Goal: Task Accomplishment & Management: Manage account settings

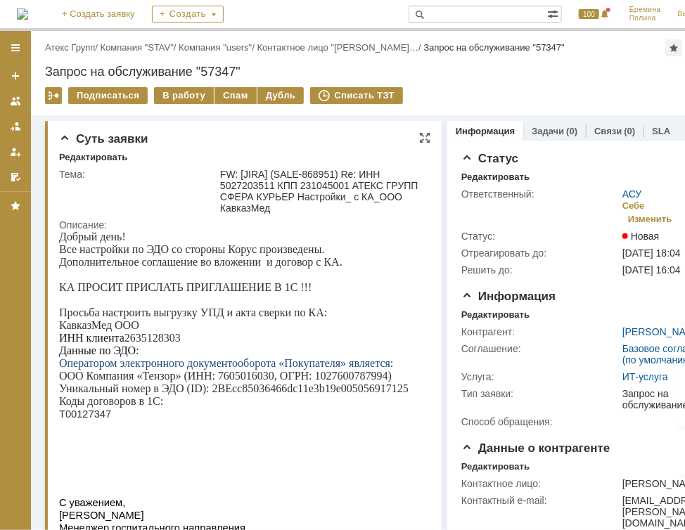
click at [159, 336] on p "ИНН клиента 2635128303" at bounding box center [239, 337] width 362 height 13
copy p "2635128303"
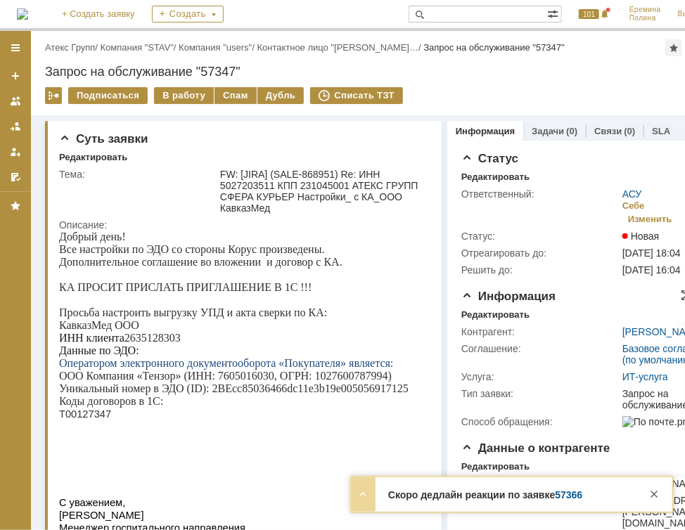
copy p "2635128303"
click at [61, 416] on span "Т00127347" at bounding box center [84, 413] width 52 height 11
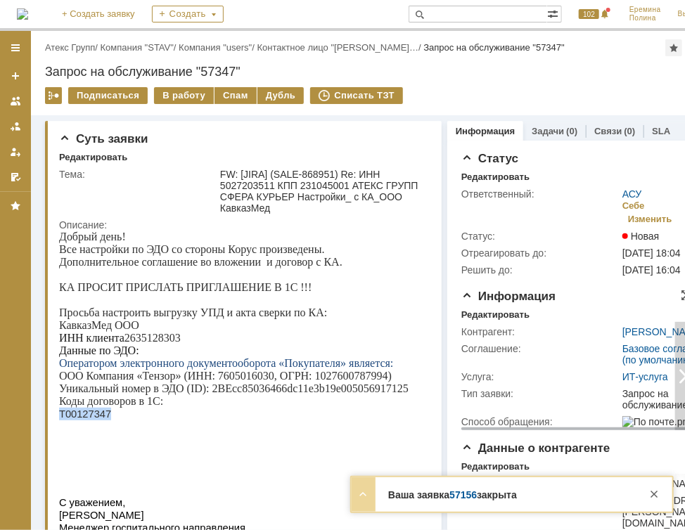
copy span "Т00127347"
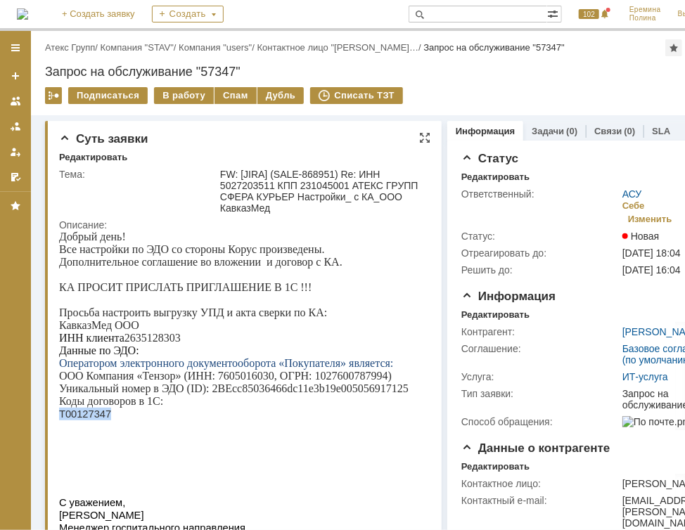
drag, startPoint x: 126, startPoint y: 340, endPoint x: 181, endPoint y: 342, distance: 55.6
click at [181, 342] on p "ИНН клиента 2635128303" at bounding box center [239, 337] width 362 height 13
copy p "2635128303"
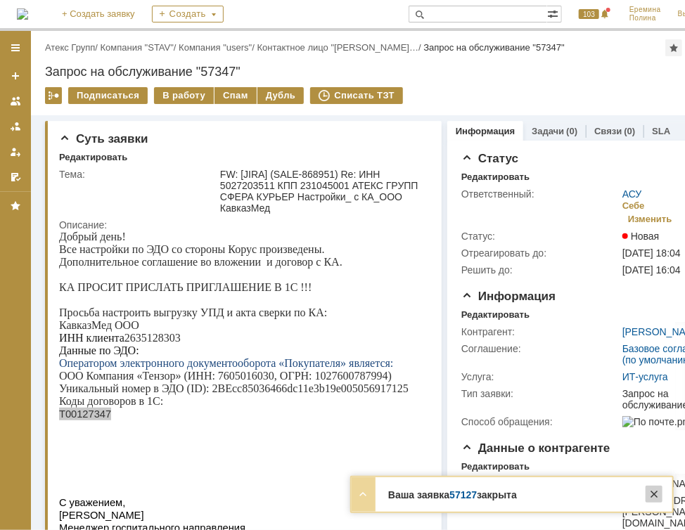
click at [650, 497] on div at bounding box center [654, 494] width 17 height 17
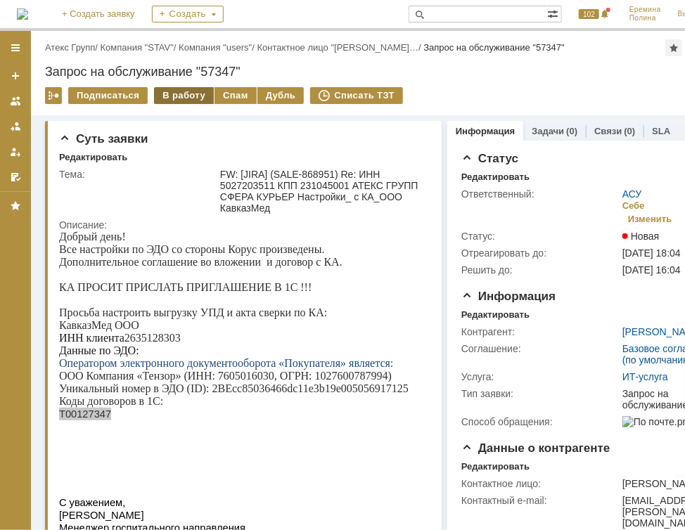
click at [193, 96] on div "В работу" at bounding box center [184, 95] width 60 height 17
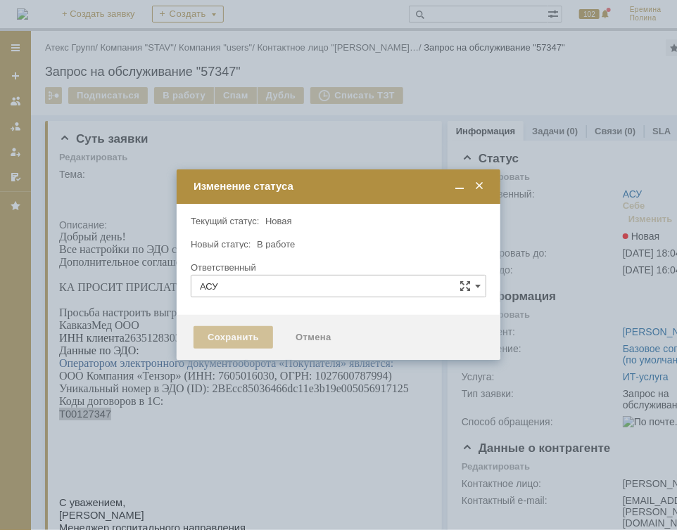
type input "[PERSON_NAME]"
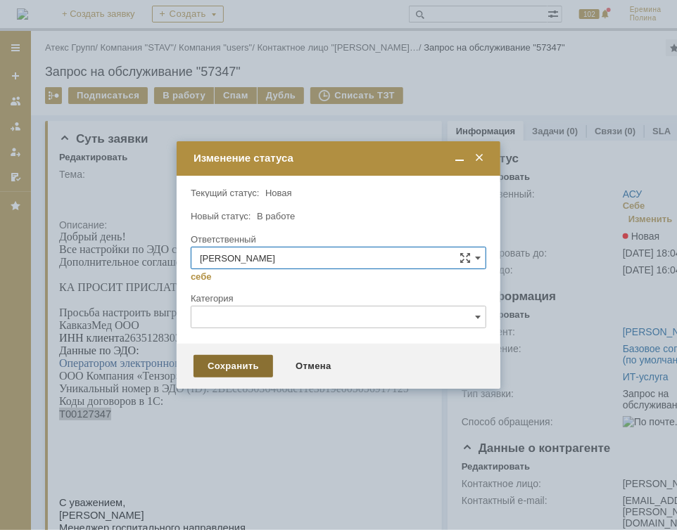
click at [226, 369] on div "Сохранить" at bounding box center [232, 366] width 79 height 23
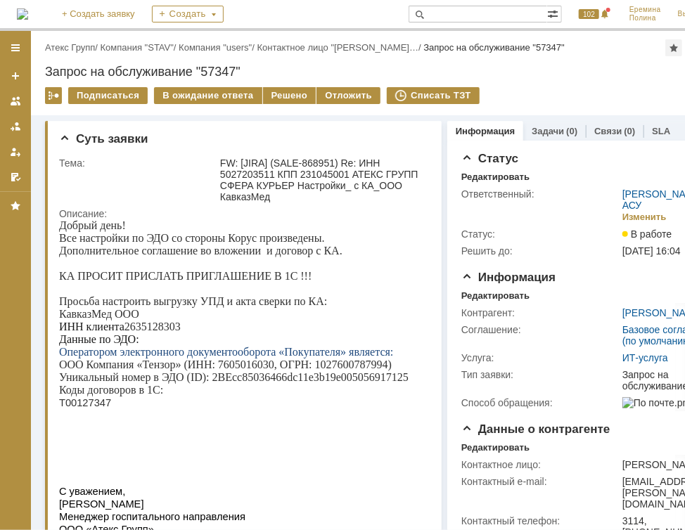
click at [150, 332] on p "ИНН клиента 2635128303" at bounding box center [239, 326] width 362 height 13
copy p "2635128303"
drag, startPoint x: 213, startPoint y: 379, endPoint x: 406, endPoint y: 378, distance: 192.7
click at [406, 378] on p "Уникальный номер в ЭДО (ID): 2BEcc85036466dc11e3b19e005056917125" at bounding box center [239, 377] width 362 height 13
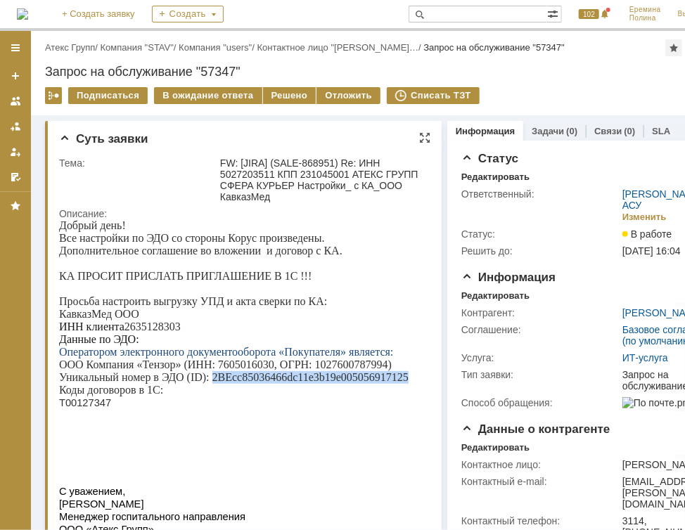
copy p "2BEcc85036466dc11e3b19e005056917125"
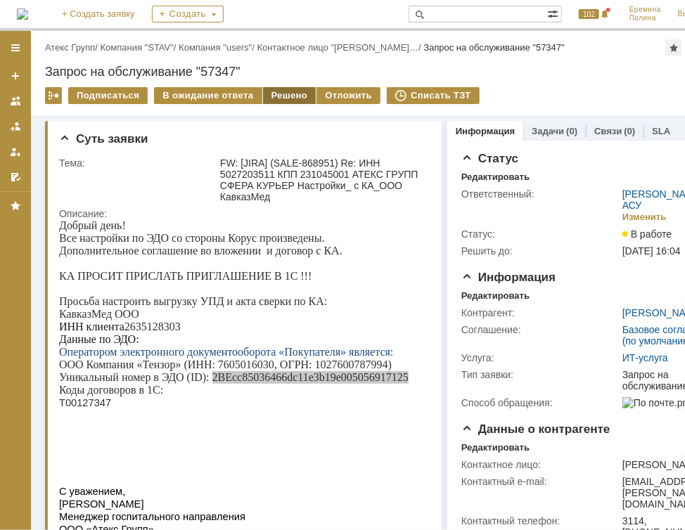
click at [276, 90] on div "Решено" at bounding box center [289, 95] width 53 height 17
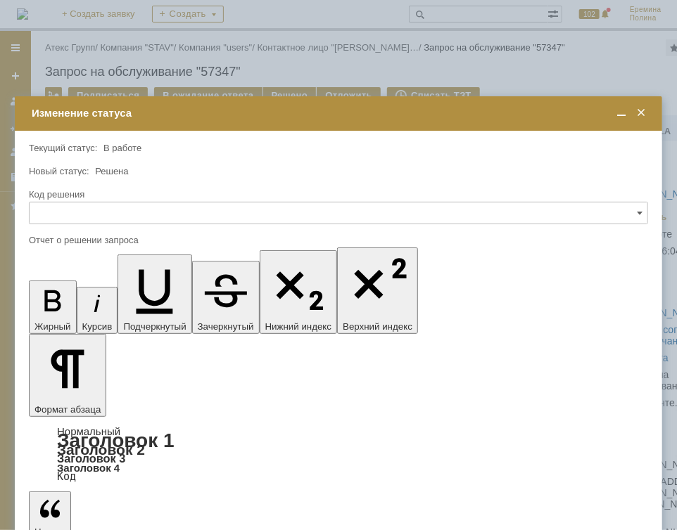
drag, startPoint x: 197, startPoint y: 4026, endPoint x: 174, endPoint y: 4026, distance: 22.5
drag, startPoint x: 236, startPoint y: 4025, endPoint x: 258, endPoint y: 4023, distance: 22.6
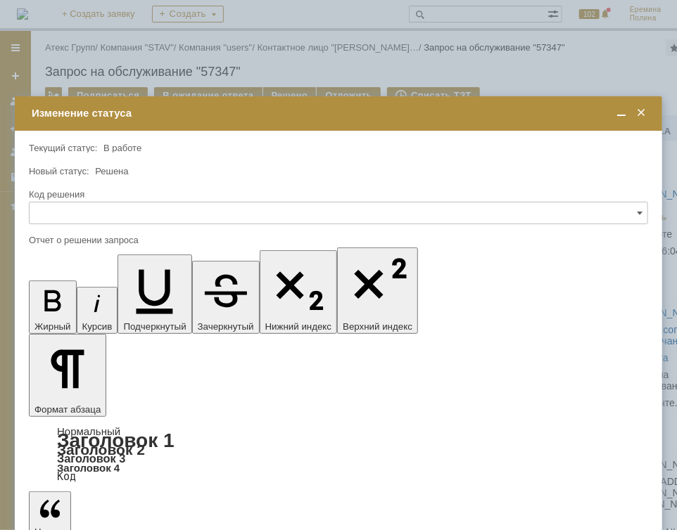
drag, startPoint x: 181, startPoint y: 4024, endPoint x: 205, endPoint y: 4023, distance: 24.6
drag, startPoint x: 240, startPoint y: 4043, endPoint x: 245, endPoint y: 4025, distance: 18.3
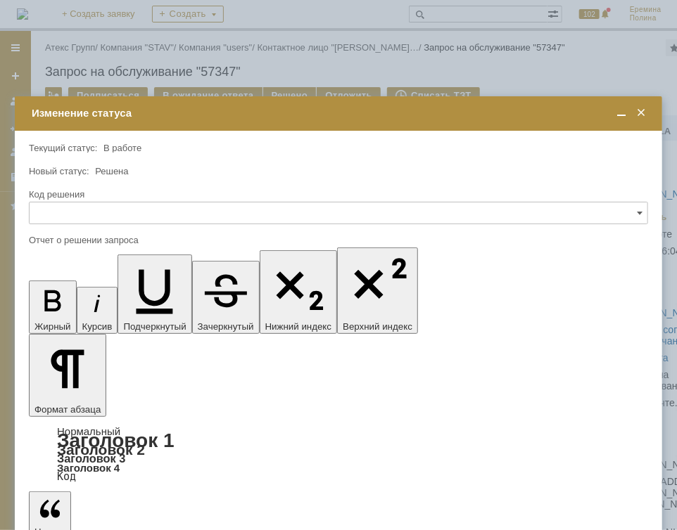
drag, startPoint x: 485, startPoint y: 4032, endPoint x: 370, endPoint y: 4019, distance: 115.4
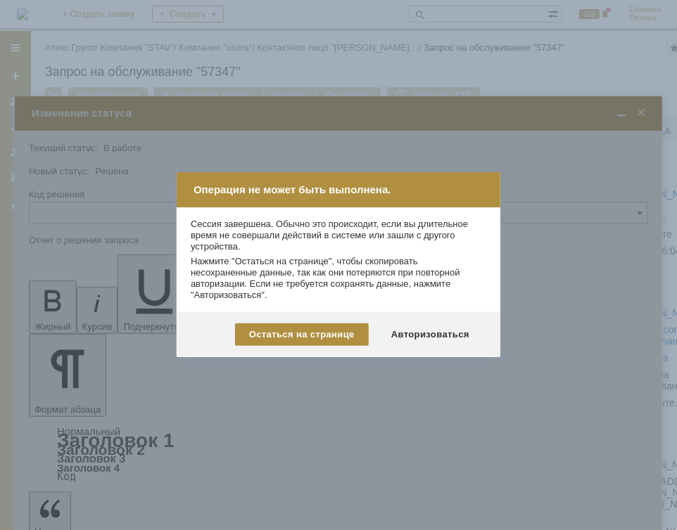
click at [138, 346] on div at bounding box center [360, 265] width 720 height 530
click at [290, 337] on div "Остаться на странице" at bounding box center [302, 334] width 134 height 23
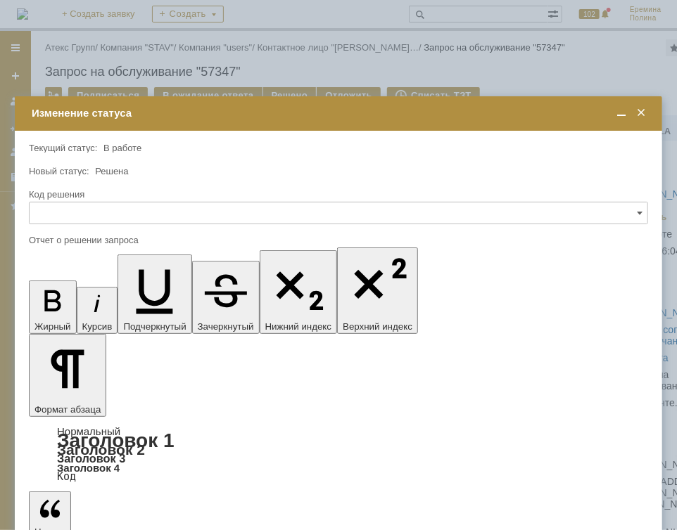
drag, startPoint x: 382, startPoint y: 4026, endPoint x: -11, endPoint y: 3959, distance: 398.2
copy body "УПД подключен, в Адаптер добавлен. КА уже принял приглашение, отправленное нами…"
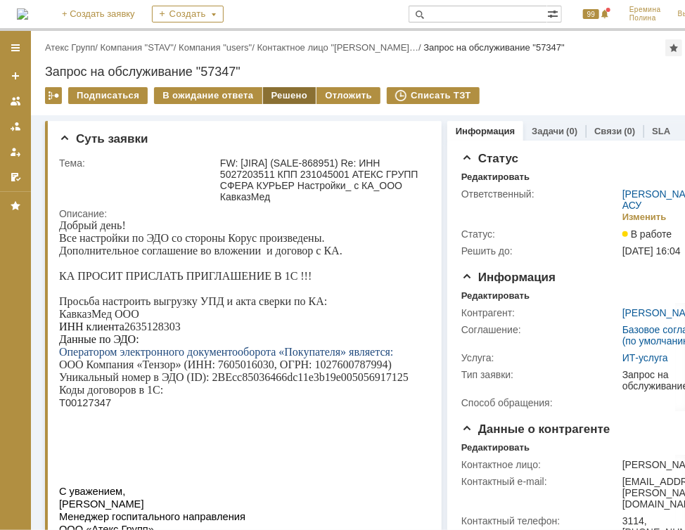
click at [273, 97] on div "Решено" at bounding box center [289, 95] width 53 height 17
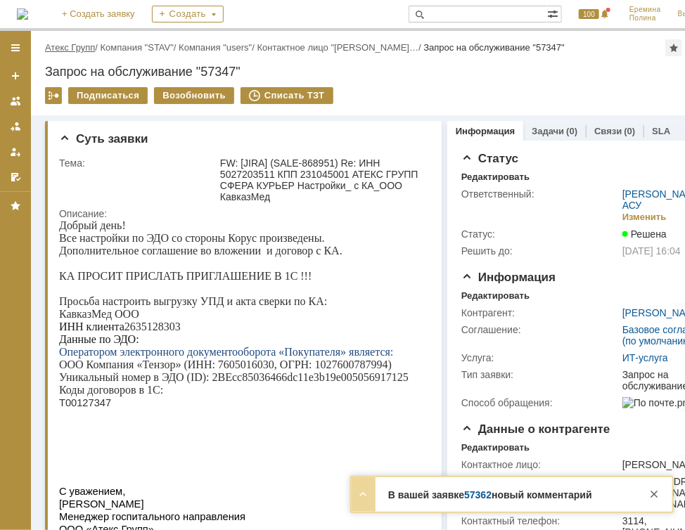
click at [91, 46] on link "Атекс Групп" at bounding box center [70, 47] width 50 height 11
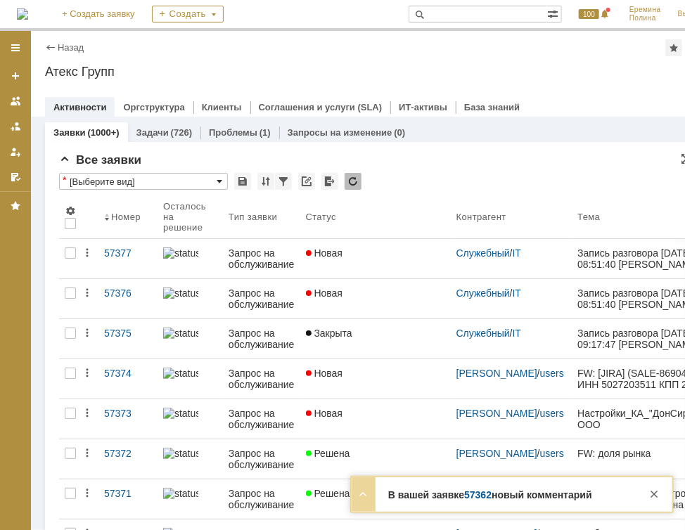
click at [219, 180] on span at bounding box center [220, 181] width 6 height 11
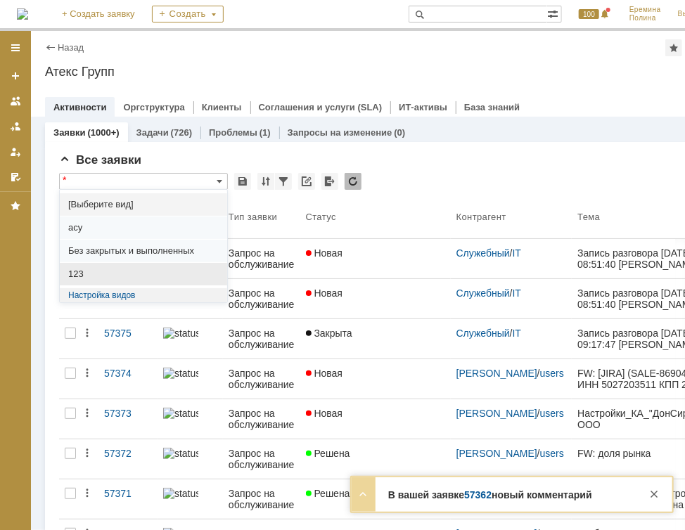
click at [107, 270] on span "123" at bounding box center [143, 274] width 150 height 11
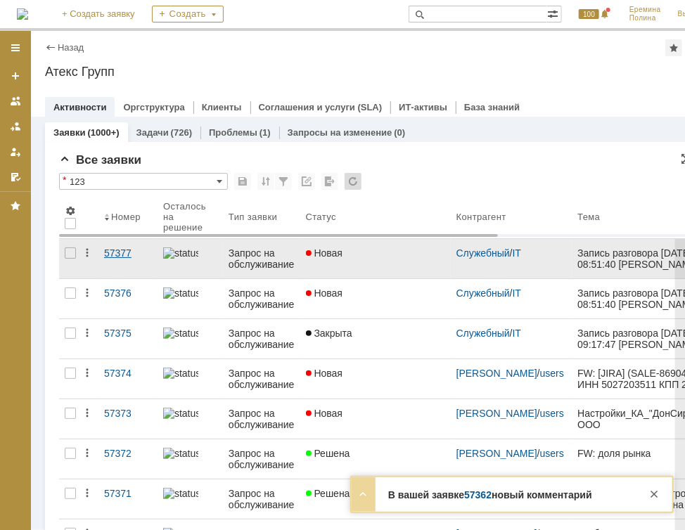
type input "123"
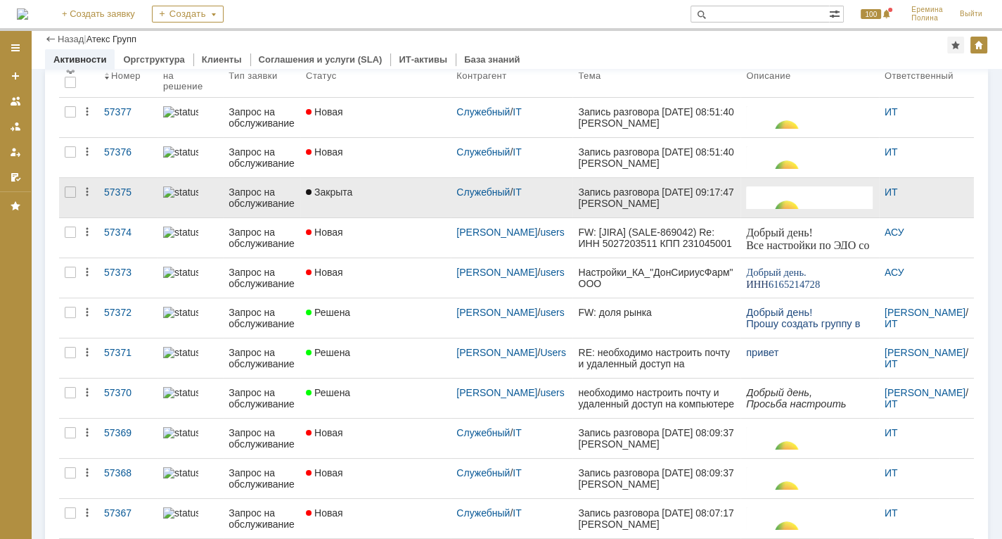
type input "50"
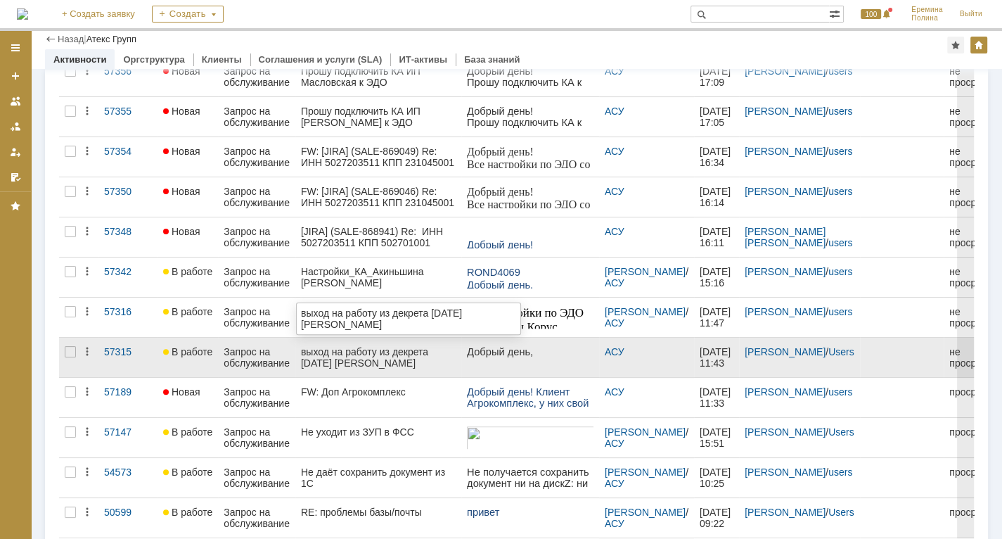
click at [409, 354] on div "выход на работу из декрета [DATE] [PERSON_NAME]" at bounding box center [378, 357] width 155 height 23
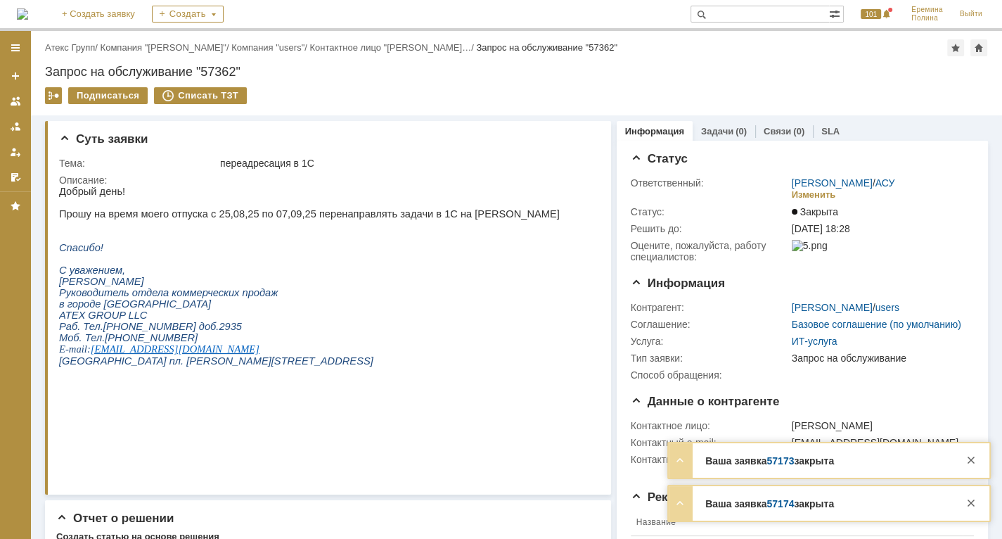
drag, startPoint x: 68, startPoint y: 44, endPoint x: 115, endPoint y: 46, distance: 47.1
click at [68, 45] on link "Атекс Групп" at bounding box center [70, 47] width 50 height 11
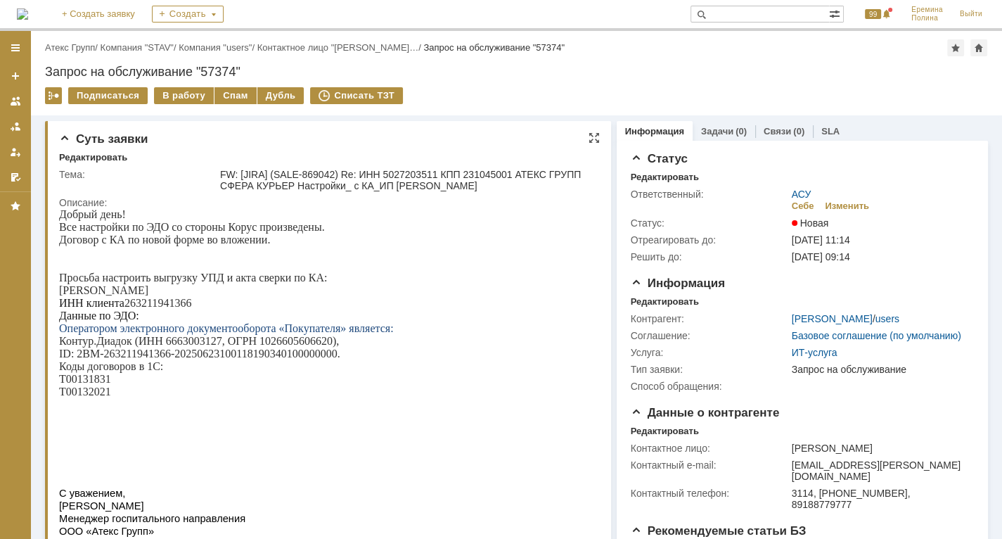
click at [312, 474] on p at bounding box center [324, 467] width 530 height 13
click at [179, 101] on div "В работу" at bounding box center [184, 95] width 60 height 17
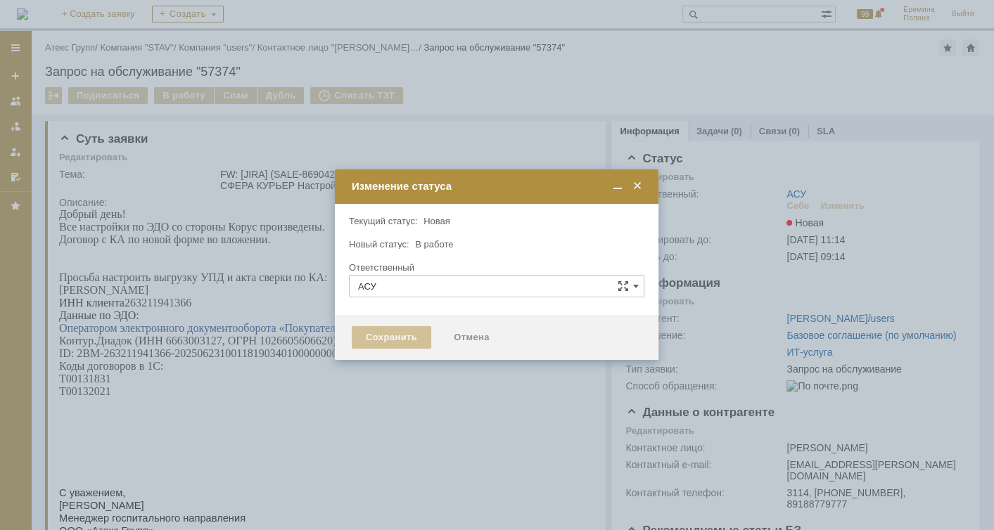
type input "[PERSON_NAME]"
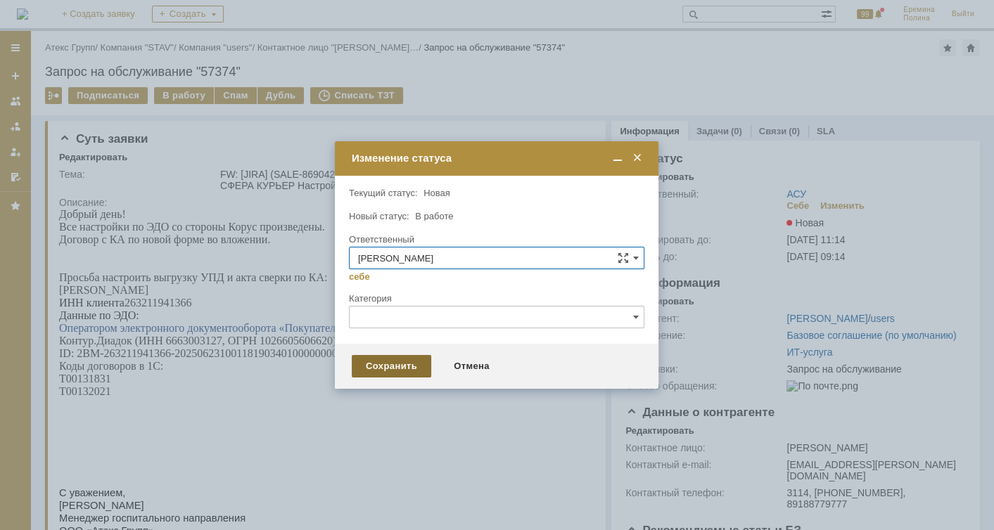
click at [404, 371] on div "Сохранить" at bounding box center [391, 366] width 79 height 23
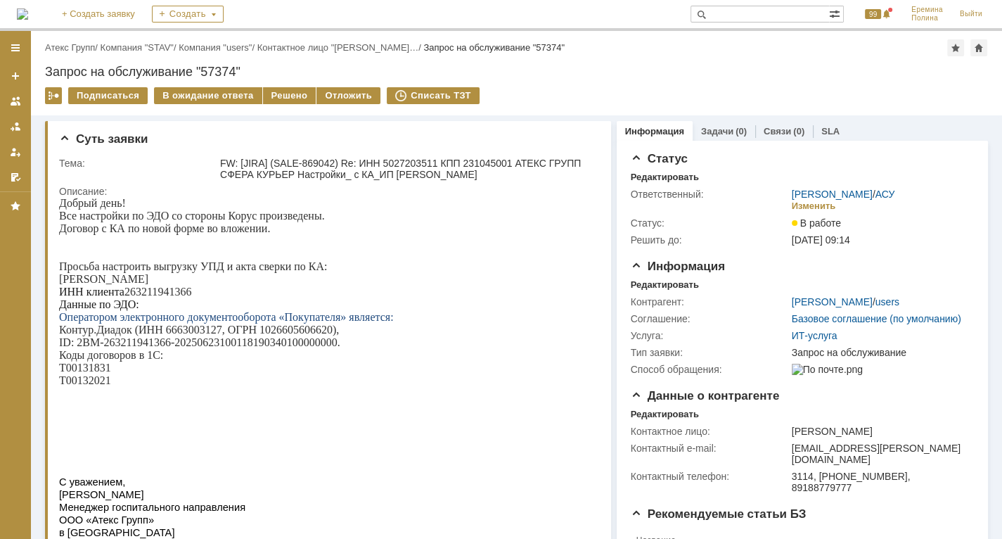
click at [149, 293] on p "ИНН клиента 263211941366" at bounding box center [324, 292] width 530 height 13
drag, startPoint x: 128, startPoint y: 293, endPoint x: 192, endPoint y: 293, distance: 64.0
click at [192, 293] on p "ИНН клиента 263211941366" at bounding box center [324, 292] width 530 height 13
copy p "263211941366"
click at [183, 329] on p "Контур.Диадок (ИНН 6663003127, ОГРН 1026605606620)," at bounding box center [324, 329] width 530 height 13
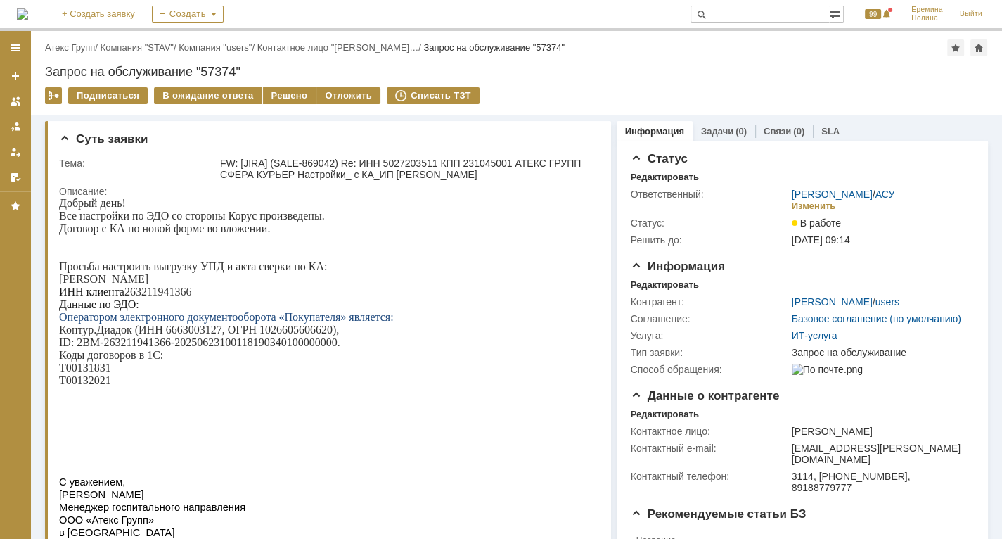
click at [124, 291] on span "ИНН клиента" at bounding box center [91, 292] width 65 height 12
drag, startPoint x: 129, startPoint y: 291, endPoint x: 197, endPoint y: 295, distance: 67.6
click at [197, 295] on p "ИНН клиента 263211941366" at bounding box center [324, 292] width 530 height 13
copy p "263211941366"
drag, startPoint x: 79, startPoint y: 344, endPoint x: 335, endPoint y: 340, distance: 256.0
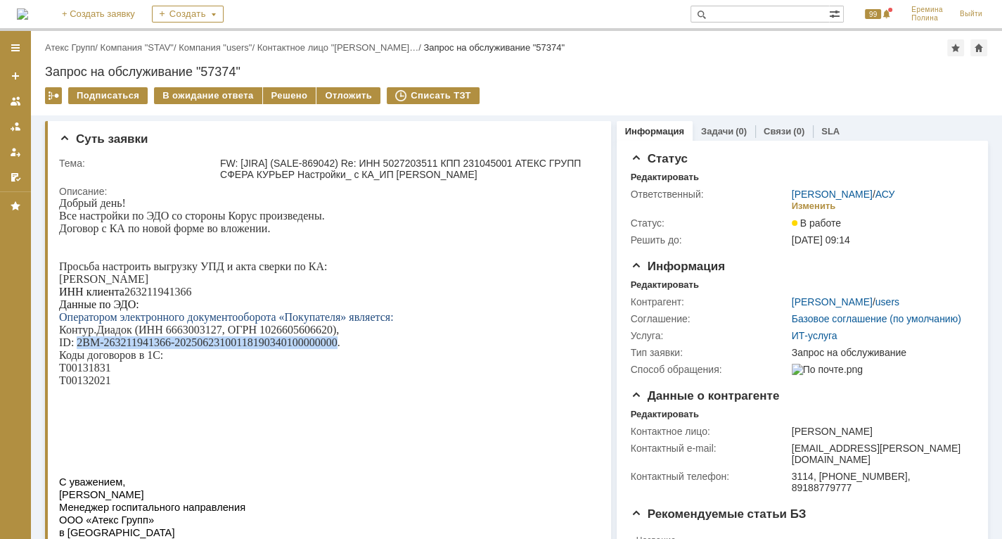
click at [335, 340] on p "ID: 2BM-263211941366-20250623100118190340100000000." at bounding box center [324, 342] width 530 height 13
copy p "2BM-263211941366-20250623100118190340100000000"
click at [266, 92] on div "Решено" at bounding box center [289, 95] width 53 height 17
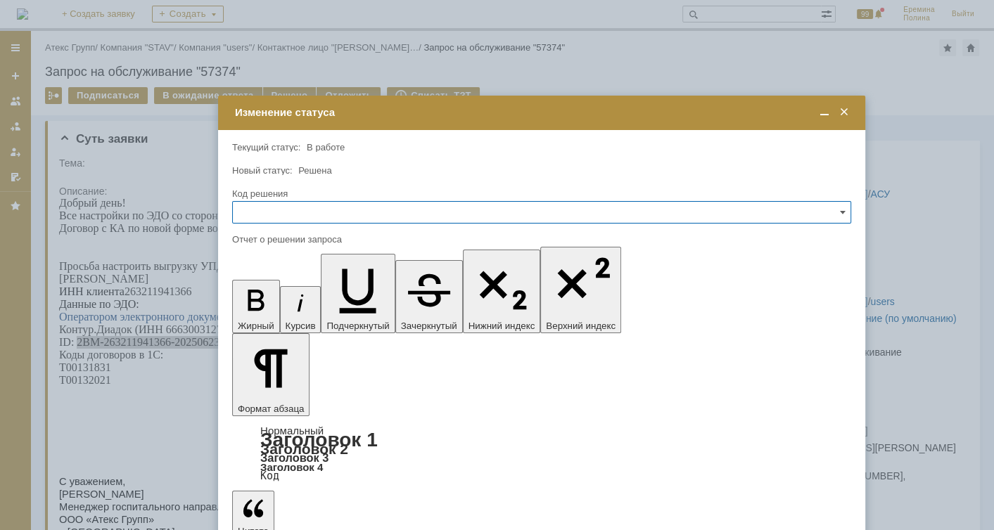
drag, startPoint x: 345, startPoint y: 113, endPoint x: 518, endPoint y: 112, distance: 172.3
click at [518, 112] on div "Изменение статуса" at bounding box center [543, 112] width 616 height 13
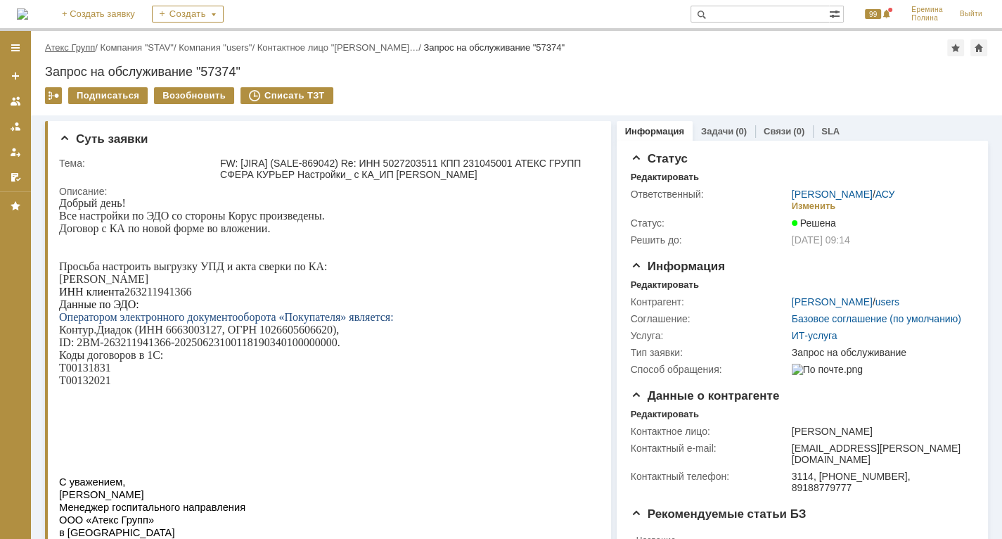
click at [63, 48] on link "Атекс Групп" at bounding box center [70, 47] width 50 height 11
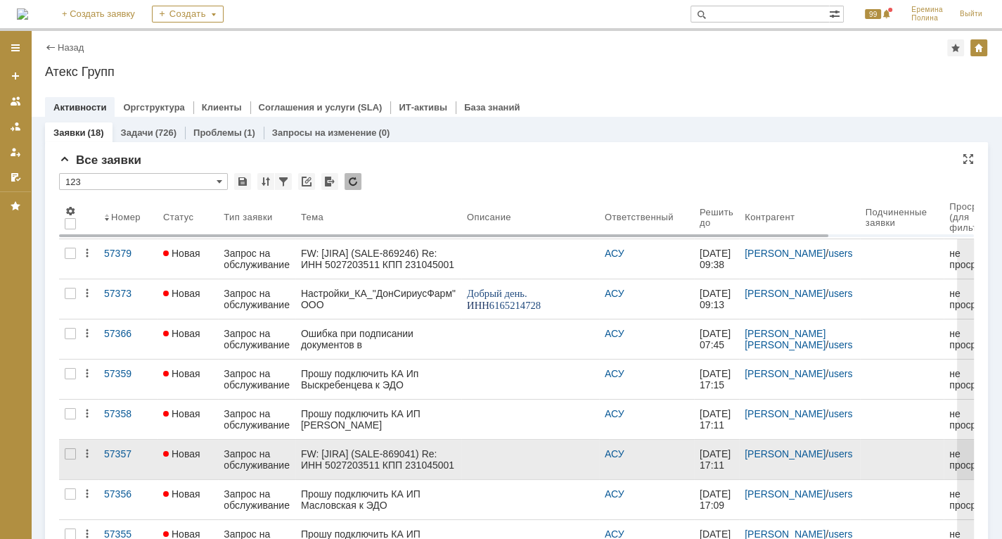
click at [330, 461] on div "FW: [JIRA] (SALE-869041) Re: ИНН 5027203511 КПП 231045001 АТЕКС ГРУПП СФЕРА КУР…" at bounding box center [378, 459] width 155 height 23
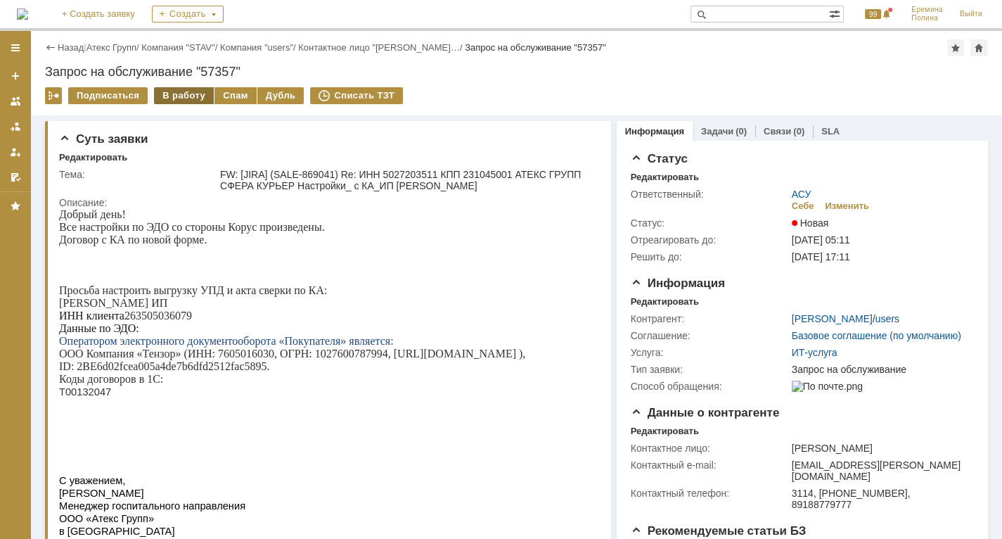
click at [190, 91] on div "В работу" at bounding box center [184, 95] width 60 height 17
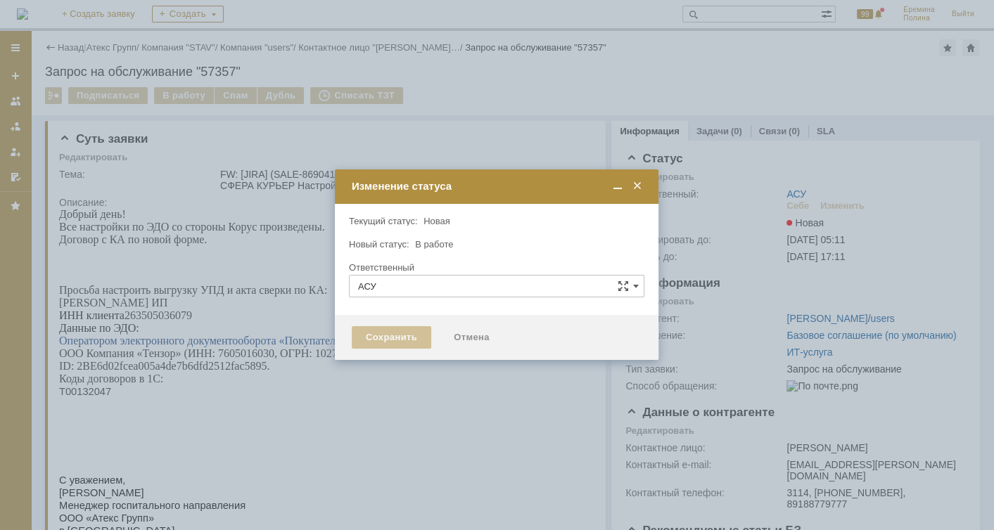
type input "[PERSON_NAME]"
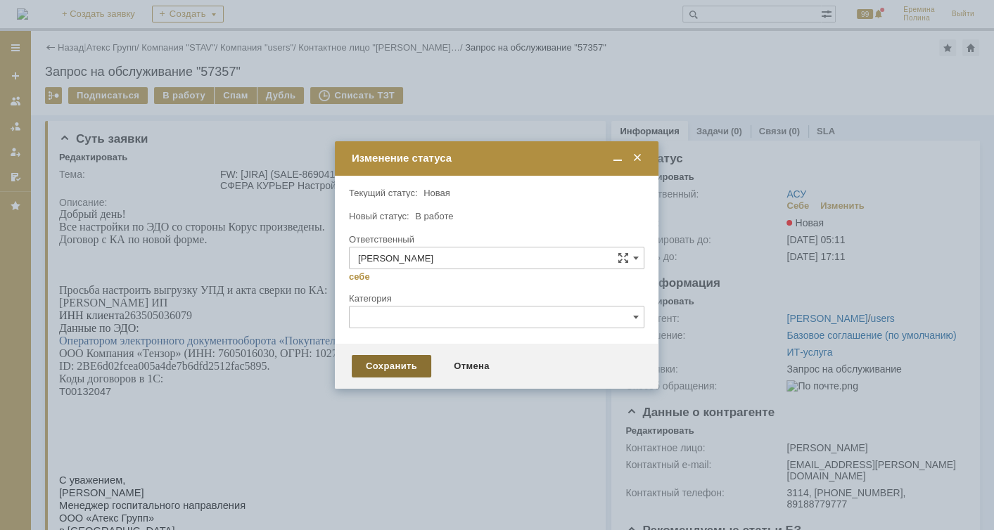
click at [372, 363] on div "Сохранить" at bounding box center [391, 366] width 79 height 23
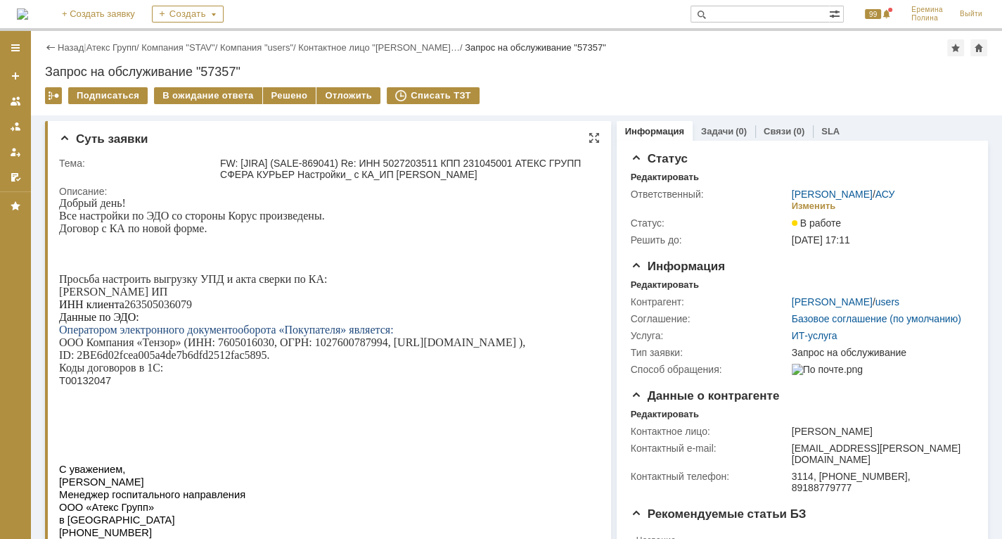
drag, startPoint x: 127, startPoint y: 305, endPoint x: 194, endPoint y: 305, distance: 67.5
click at [194, 305] on p "ИНН клиента 263505036079" at bounding box center [324, 304] width 530 height 13
copy p "263505036079"
drag, startPoint x: 77, startPoint y: 355, endPoint x: 265, endPoint y: 357, distance: 187.8
click at [265, 357] on p "ID: 2BE6d02fcea005a4de7b6dfd2512fac5895." at bounding box center [324, 355] width 530 height 13
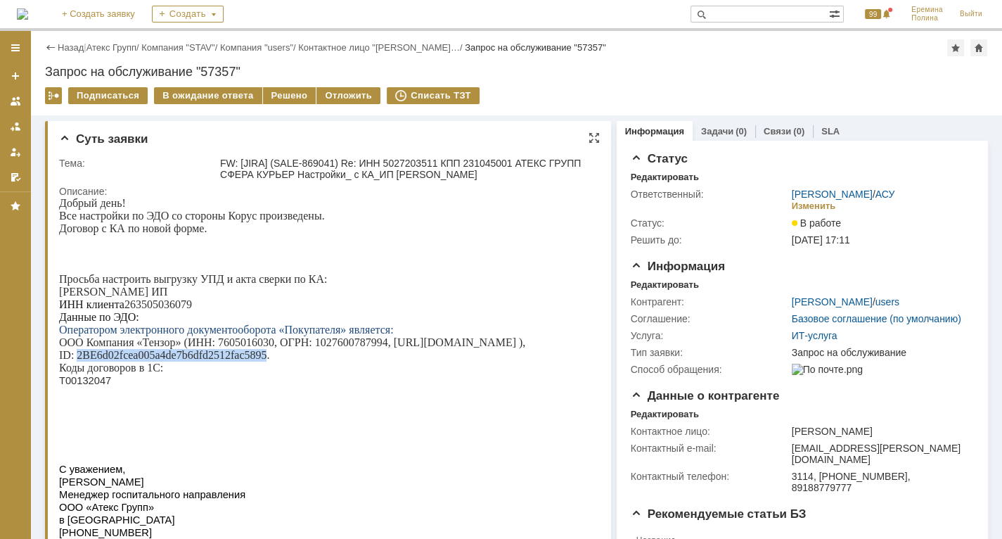
copy p "2BE6d02fcea005a4de7b6dfd2512fac5895"
click at [143, 306] on p "ИНН клиента 263505036079" at bounding box center [324, 304] width 530 height 13
copy p "263505036079"
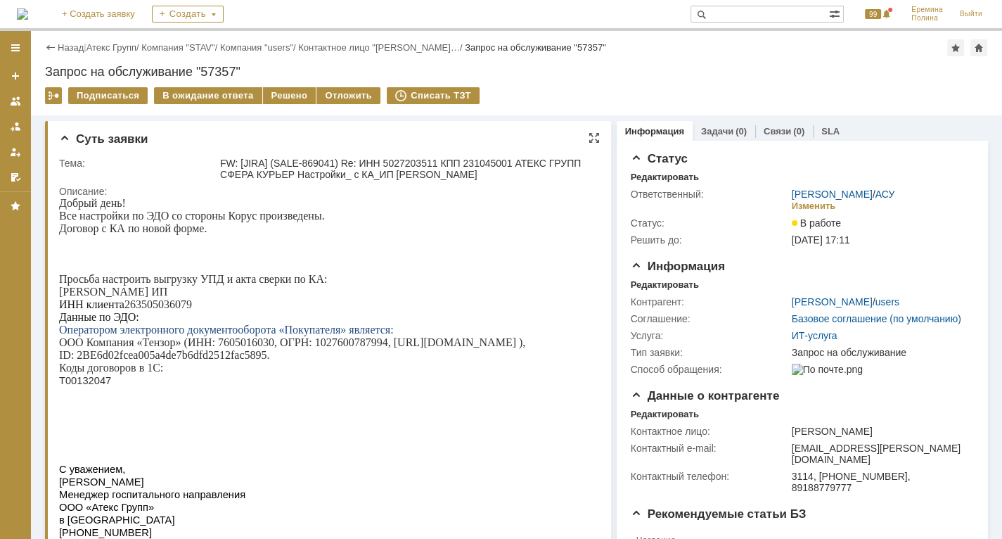
copy p "263505036079"
click at [156, 309] on p "ИНН клиента 263505036079" at bounding box center [324, 304] width 530 height 13
drag, startPoint x: 198, startPoint y: 308, endPoint x: 129, endPoint y: 304, distance: 68.3
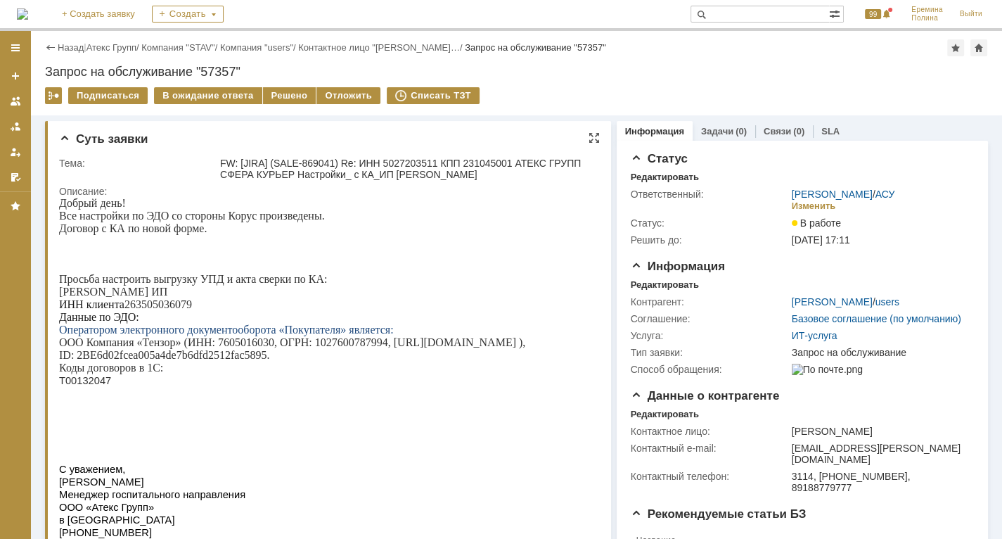
click at [129, 304] on p "ИНН клиента 263505036079" at bounding box center [324, 304] width 530 height 13
drag, startPoint x: 128, startPoint y: 306, endPoint x: 193, endPoint y: 302, distance: 64.8
click at [193, 302] on p "ИНН клиента 263505036079" at bounding box center [324, 304] width 530 height 13
click at [194, 304] on p "ИНН клиента 263505036079" at bounding box center [324, 304] width 530 height 13
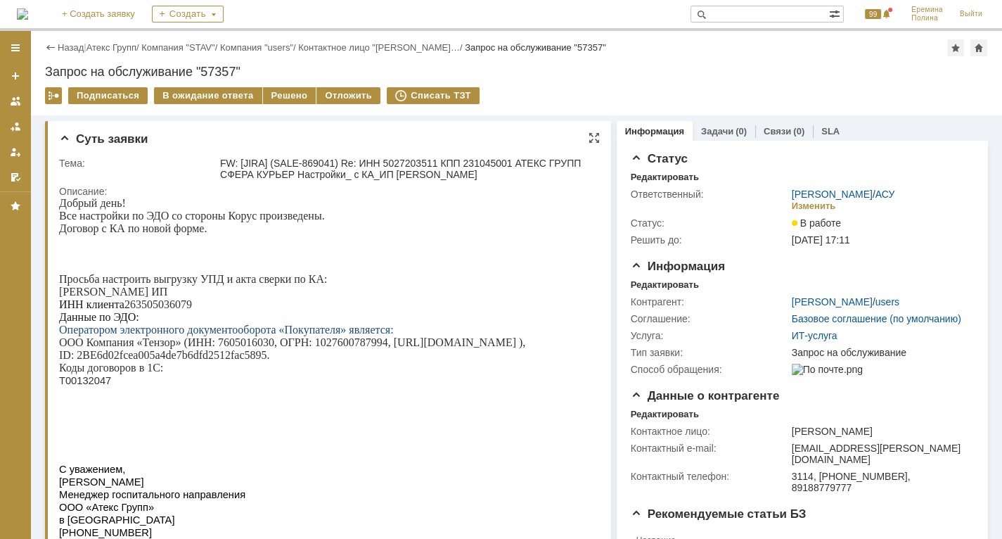
click at [152, 307] on p "ИНН клиента 263505036079" at bounding box center [324, 304] width 530 height 13
drag, startPoint x: 152, startPoint y: 307, endPoint x: 129, endPoint y: 307, distance: 23.2
click at [129, 307] on p "ИНН клиента 263505036079" at bounding box center [324, 304] width 530 height 13
drag, startPoint x: 128, startPoint y: 307, endPoint x: 192, endPoint y: 306, distance: 64.0
click at [192, 306] on p "ИНН клиента 263505036079" at bounding box center [324, 304] width 530 height 13
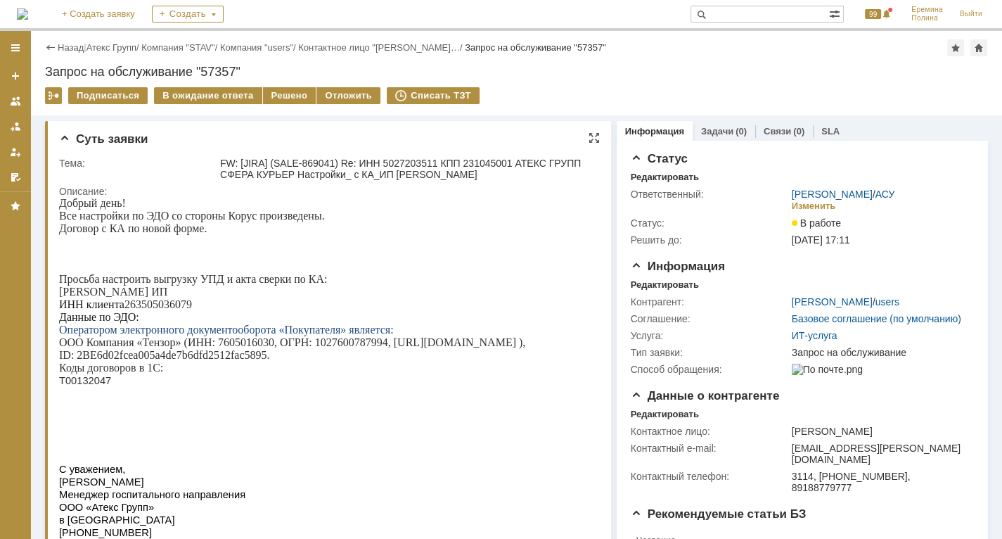
drag, startPoint x: 192, startPoint y: 306, endPoint x: 108, endPoint y: 301, distance: 83.8
click at [110, 301] on span "ИНН клиента" at bounding box center [91, 304] width 65 height 12
drag, startPoint x: 128, startPoint y: 306, endPoint x: 197, endPoint y: 305, distance: 68.9
click at [197, 305] on p "ИНН клиента 263505036079" at bounding box center [324, 304] width 530 height 13
click at [267, 101] on div "Решено" at bounding box center [289, 95] width 53 height 17
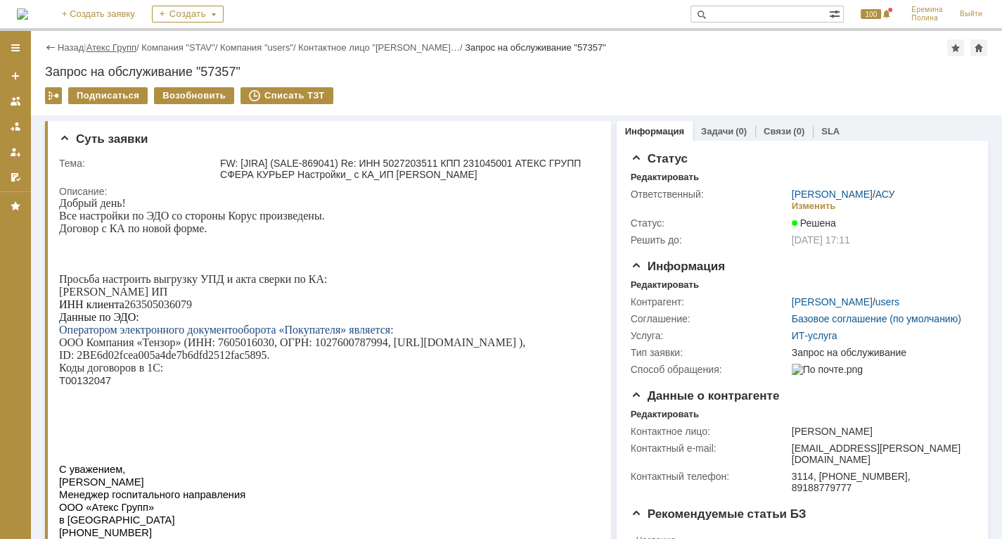
drag, startPoint x: 122, startPoint y: 53, endPoint x: 122, endPoint y: 45, distance: 8.4
click at [122, 53] on div "Назад | Атекс Групп / Компания "STAV" / Компания "users" / Контактное лицо "Мих…" at bounding box center [516, 47] width 943 height 17
click at [122, 45] on link "Атекс Групп" at bounding box center [111, 47] width 50 height 11
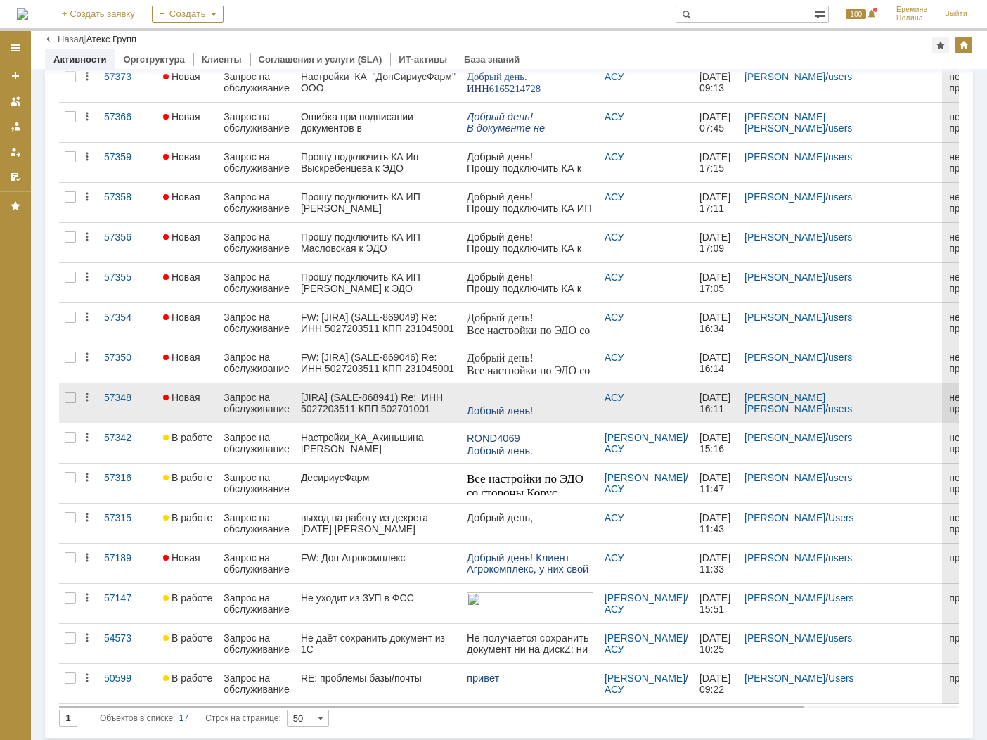
click at [366, 399] on div "[JIRA] (SALE-868941) Re: ИНН 5027203511 КПП 502701001 АТЕКС ГРУПП СФЕРА КУРЬЕР …" at bounding box center [378, 403] width 155 height 23
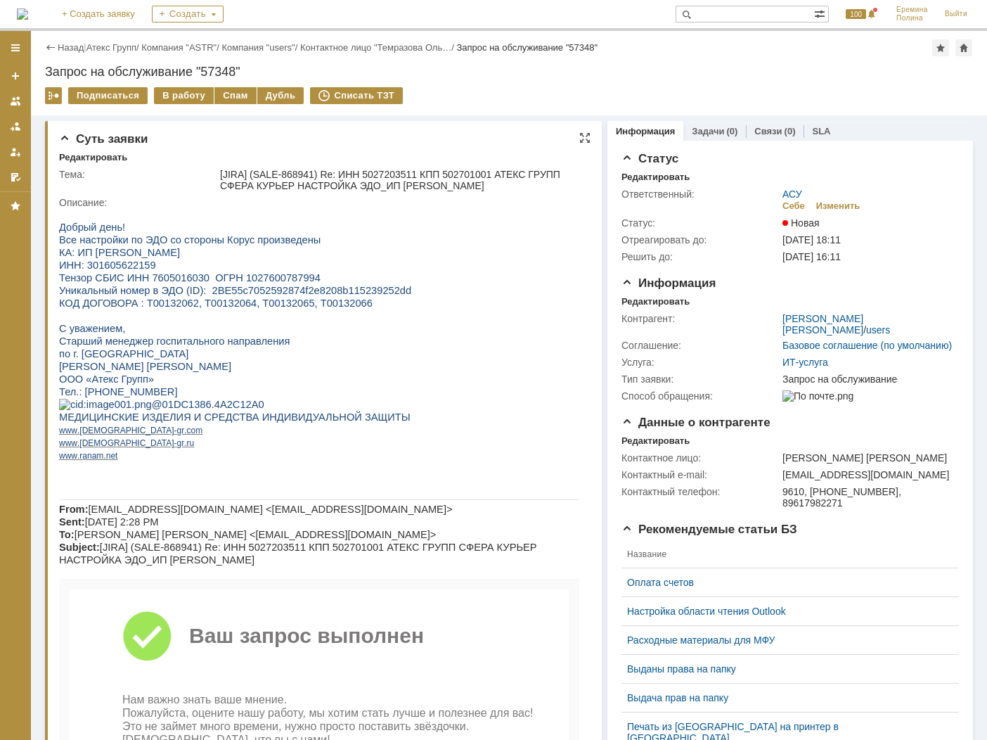
click at [135, 264] on span "ИНН: 301605622159" at bounding box center [107, 264] width 97 height 11
click at [177, 98] on div "В работу" at bounding box center [184, 95] width 60 height 17
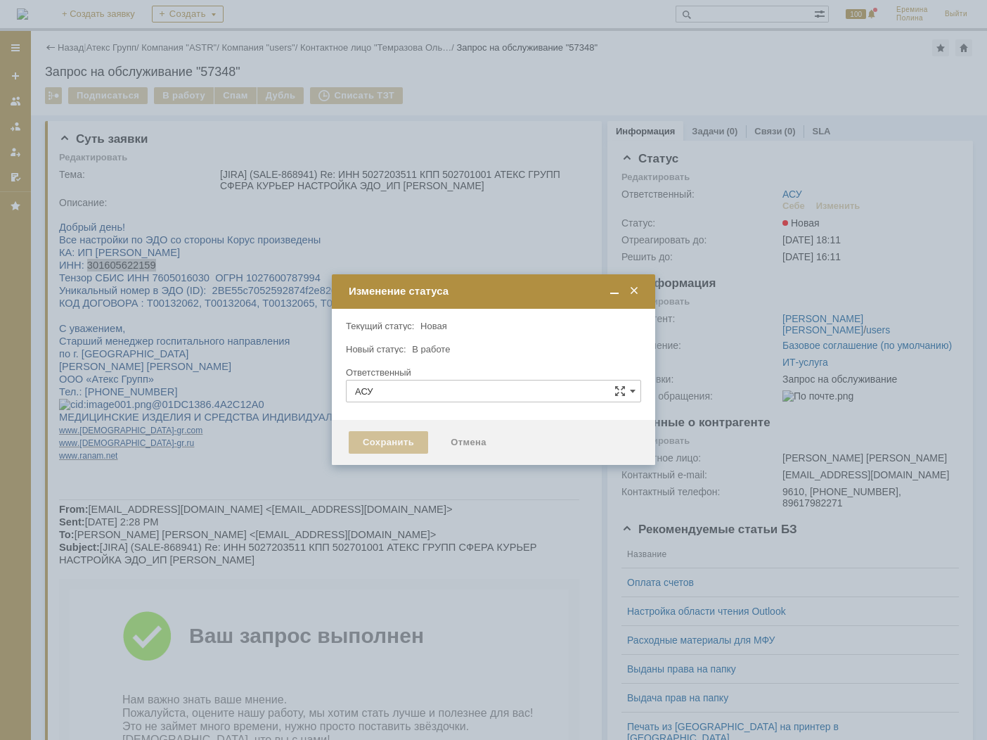
type input "[PERSON_NAME]"
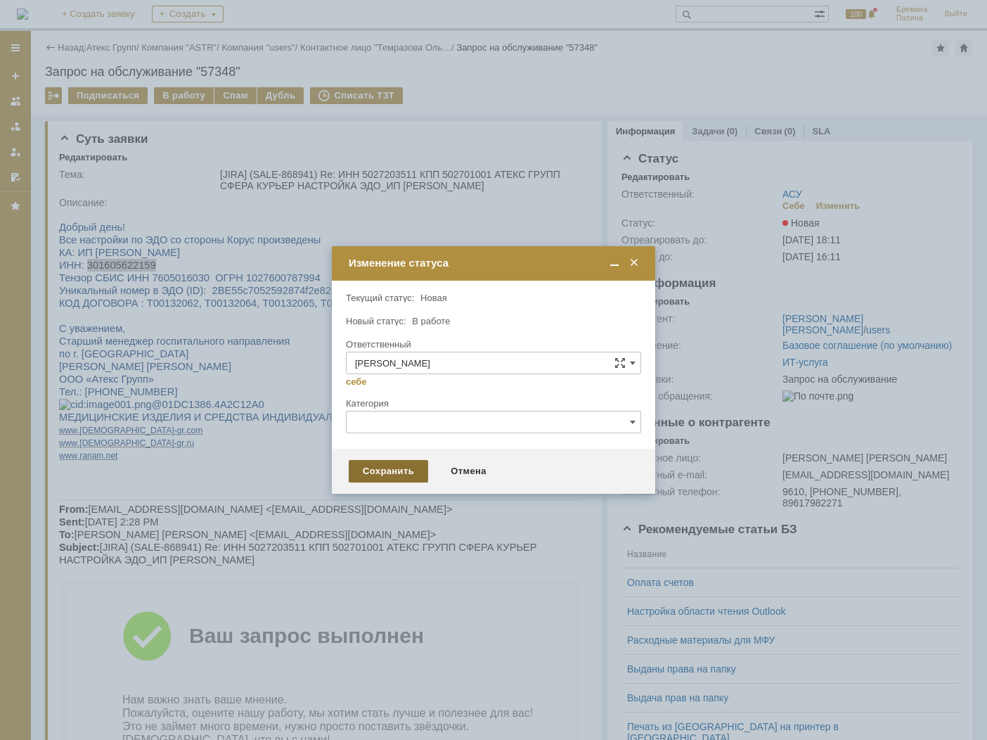
click at [388, 478] on div "Сохранить" at bounding box center [388, 471] width 79 height 23
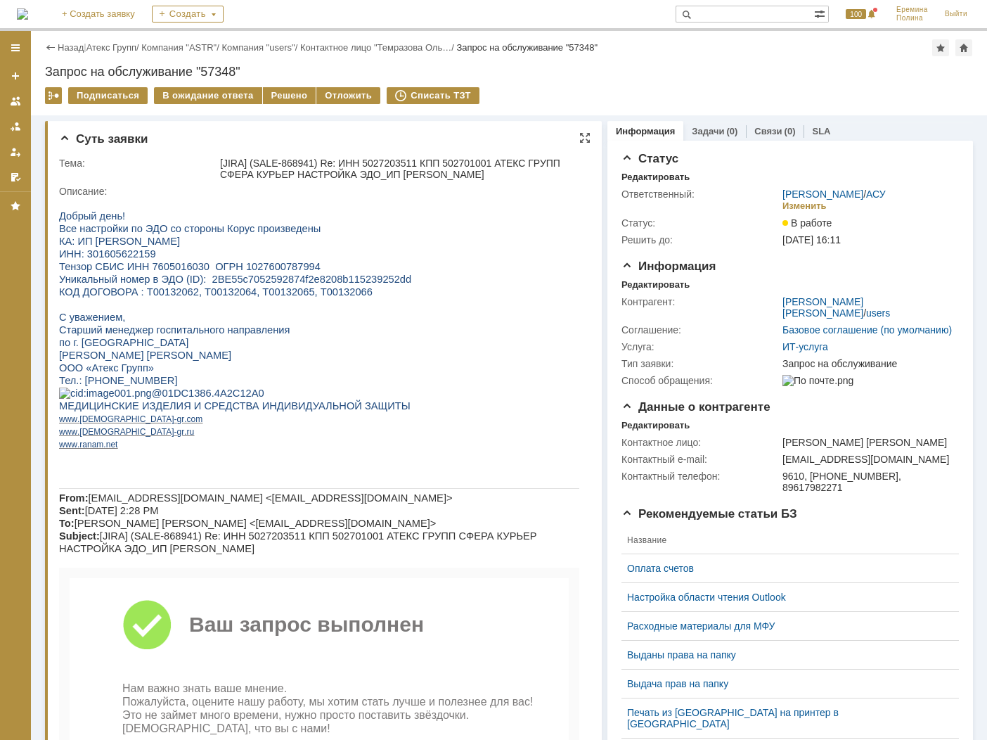
click at [153, 295] on span "КОД ДОГОВОРА : Т00132062, Т00132064, Т00132065, Т00132066" at bounding box center [216, 291] width 314 height 11
click at [470, 228] on p "Все настройки по ЭДО со стороны Корус произведены" at bounding box center [319, 228] width 520 height 13
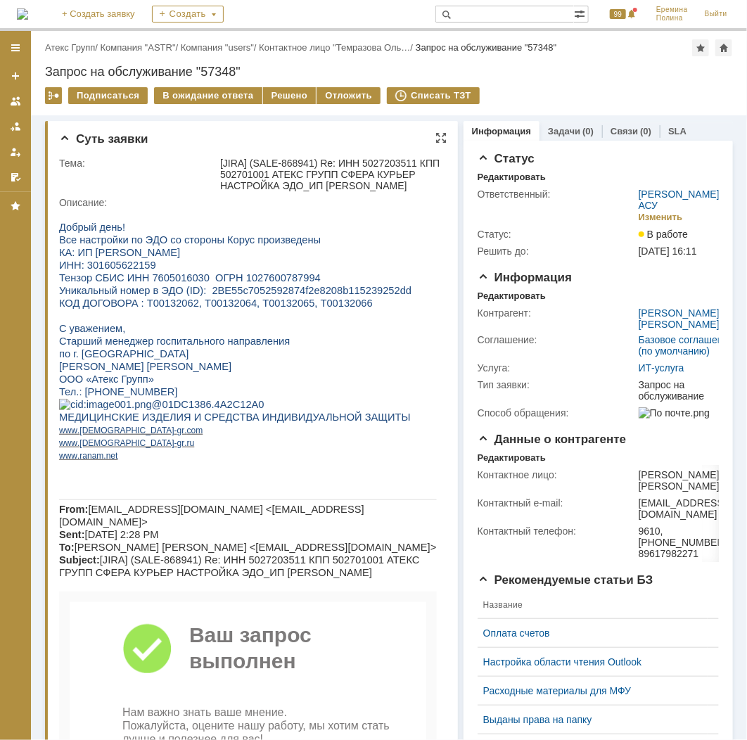
click at [136, 264] on span "ИНН: 301605622159" at bounding box center [106, 264] width 97 height 11
copy span "301605622159"
click at [216, 308] on span "КОД ДОГОВОРА : Т00132062, Т00132064, Т00132065, Т00132066" at bounding box center [215, 302] width 314 height 11
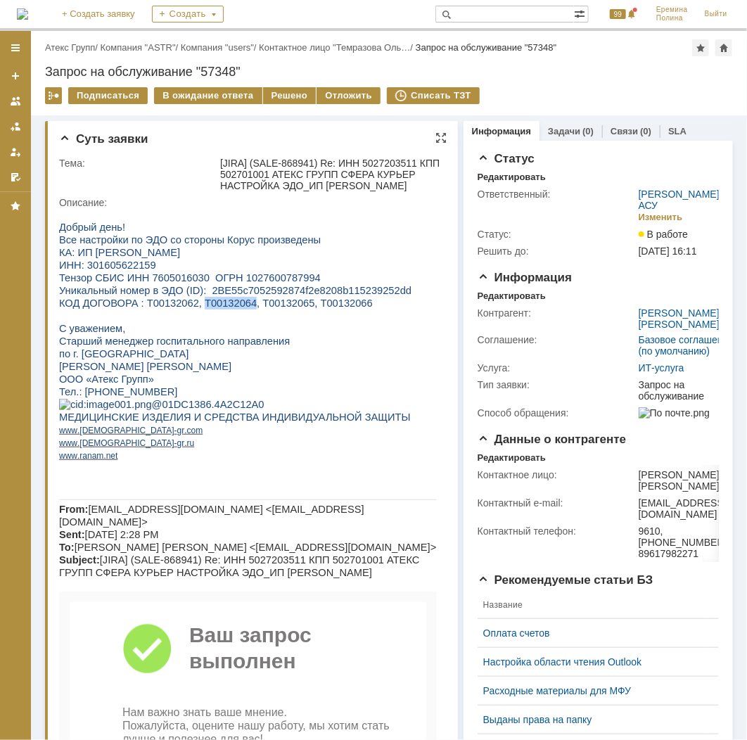
copy span "Т00132064"
click at [283, 306] on span "КОД ДОГОВОРА : Т00132062, Т00132064, Т00132065, Т00132066" at bounding box center [215, 302] width 314 height 11
drag, startPoint x: 283, startPoint y: 306, endPoint x: 267, endPoint y: 303, distance: 15.7
click at [267, 303] on span "КОД ДОГОВОРА : Т00132062, Т00132064, Т00132065, Т00132066" at bounding box center [215, 302] width 314 height 11
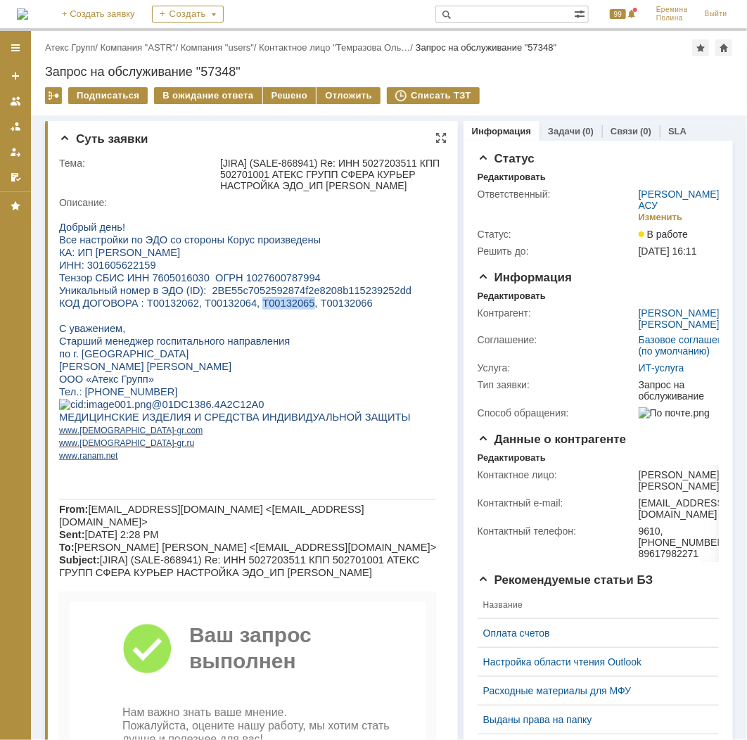
click at [267, 303] on span "КОД ДОГОВОРА : Т00132062, Т00132064, Т00132065, Т00132066" at bounding box center [215, 302] width 314 height 11
copy span "Т00132065"
click at [328, 305] on span "КОД ДОГОВОРА : Т00132062, Т00132064, Т00132065, Т00132066" at bounding box center [215, 302] width 314 height 11
copy span "Т00132066"
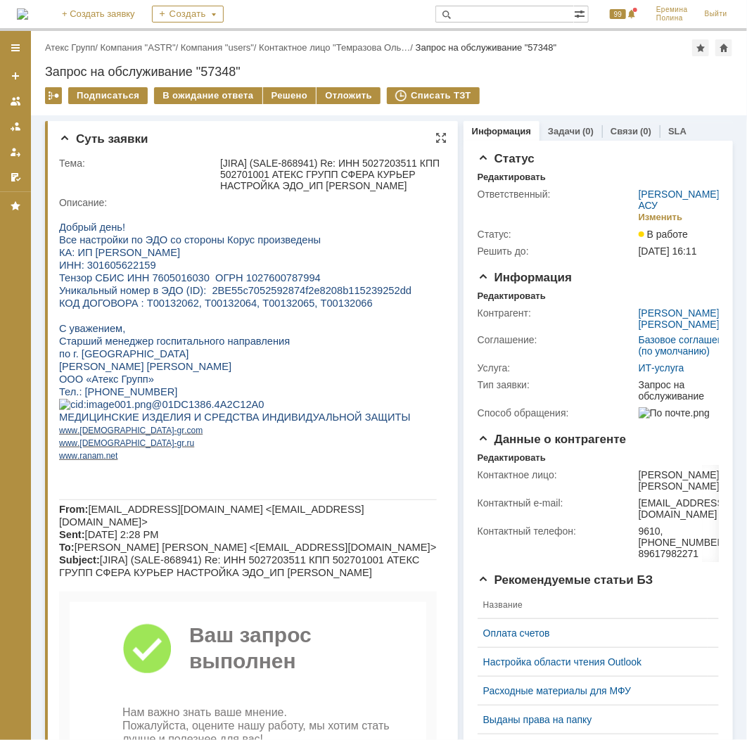
click at [174, 276] on span "Тензор СБИС ИНН 7605016030 ОГРН 1027600787994" at bounding box center [189, 276] width 262 height 11
copy span "7605016030"
click at [126, 263] on span "ИНН: 301605622159" at bounding box center [106, 264] width 97 height 11
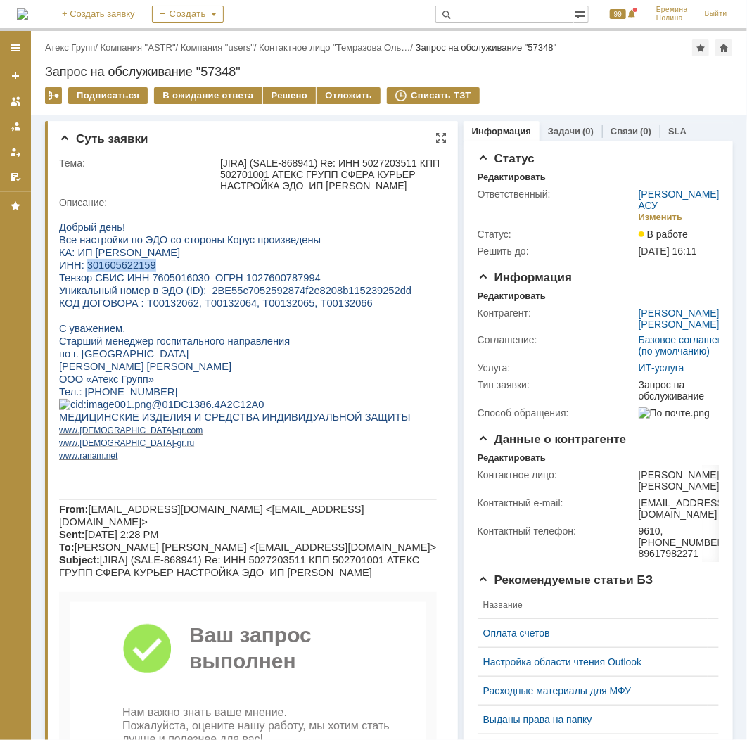
copy span "301605622159"
drag, startPoint x: 197, startPoint y: 290, endPoint x: 375, endPoint y: 288, distance: 177.9
click at [375, 288] on span "Уникальный номер в ЭДО (ID): 2BE55c7052592874f2e8208b115239252dd" at bounding box center [234, 289] width 352 height 11
copy span "2BE55c7052592874f2e8208b115239252dd"
click at [269, 101] on div "Решено" at bounding box center [289, 95] width 53 height 17
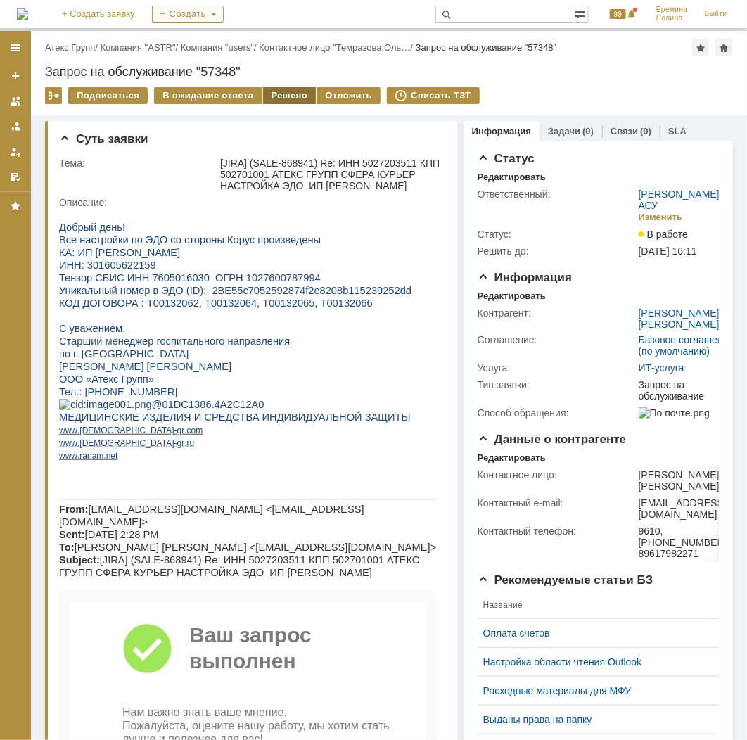
click at [277, 96] on div "Решено" at bounding box center [289, 95] width 53 height 17
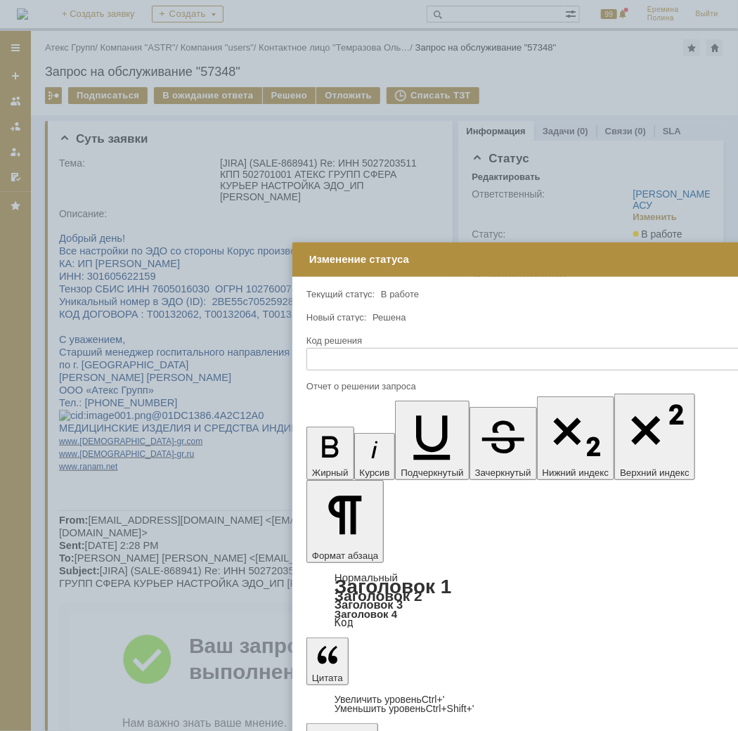
drag, startPoint x: 279, startPoint y: 214, endPoint x: 526, endPoint y: 256, distance: 250.3
click at [526, 256] on div "Изменение статуса" at bounding box center [617, 259] width 616 height 13
drag, startPoint x: 468, startPoint y: 4171, endPoint x: 513, endPoint y: 4172, distance: 45.0
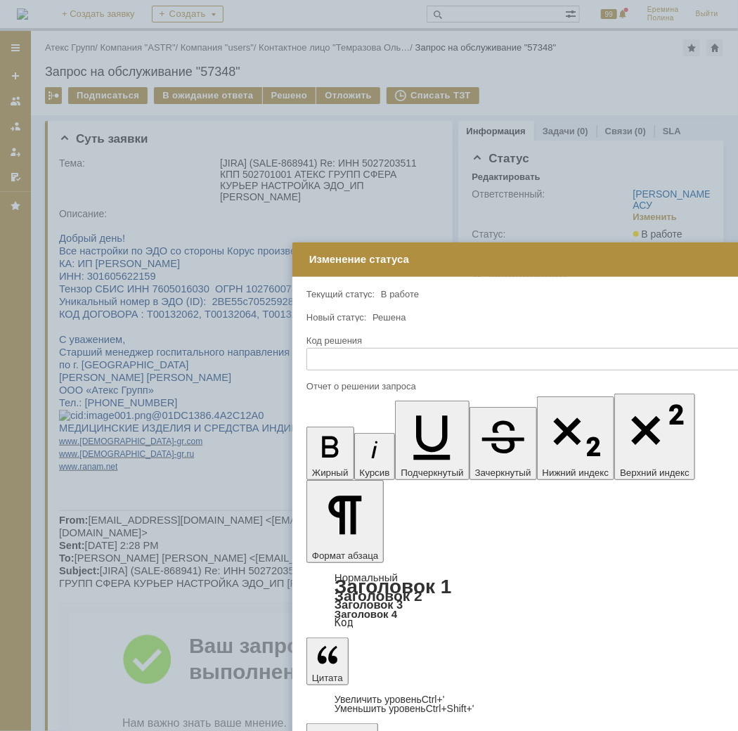
drag, startPoint x: 555, startPoint y: 4170, endPoint x: 598, endPoint y: 4170, distance: 42.9
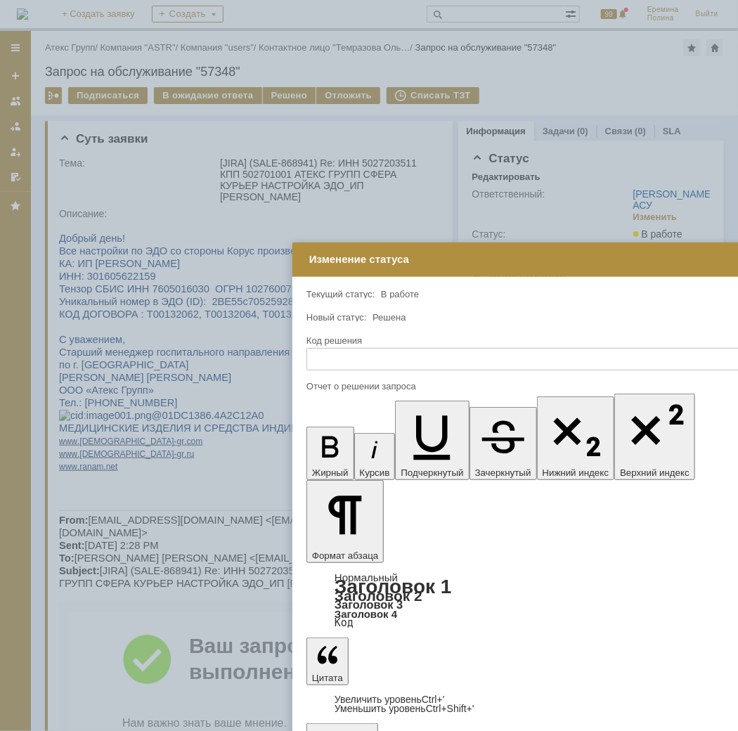
drag, startPoint x: 605, startPoint y: 4172, endPoint x: 423, endPoint y: 4556, distance: 425.3
copy body "Добрый день. УПД подключены к договорам, Адаптер для ЭДО настроен."
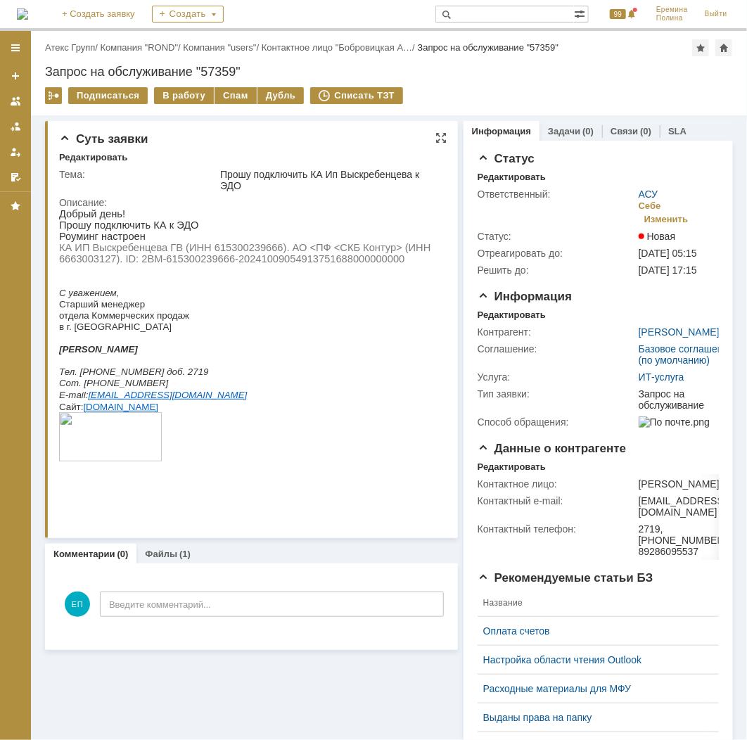
click at [226, 250] on span "КА ИП Выскребенцева ГВ (ИНН 615300239666). АО <ПФ <СКБ Контур> (ИНН 6663003127)…" at bounding box center [243, 252] width 371 height 23
drag, startPoint x: 226, startPoint y: 250, endPoint x: 240, endPoint y: 255, distance: 14.9
click at [226, 250] on span "КА ИП Выскребенцева ГВ (ИНН 615300239666). АО <ПФ <СКБ Контур> (ИНН 6663003127)…" at bounding box center [243, 252] width 371 height 23
copy span "615300239666"
click at [143, 263] on span "КА ИП Выскребенцева ГВ (ИНН 615300239666). АО <ПФ <СКБ Контур> (ИНН 6663003127)…" at bounding box center [243, 252] width 371 height 23
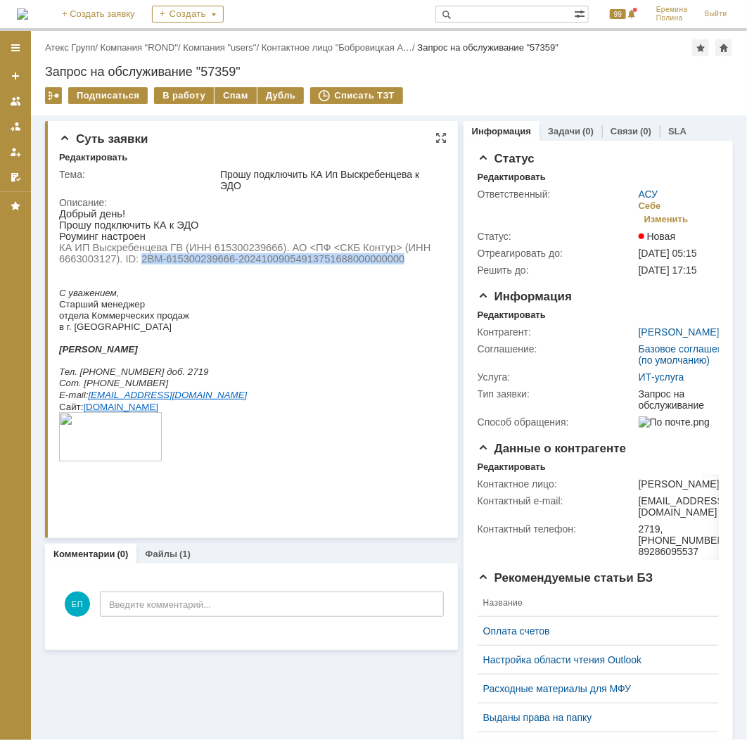
drag, startPoint x: 142, startPoint y: 261, endPoint x: 402, endPoint y: 266, distance: 259.5
click at [402, 264] on span "КА ИП Выскребенцева ГВ (ИНН 615300239666). АО <ПФ <СКБ Контур> (ИНН 6663003127)…" at bounding box center [243, 252] width 371 height 23
copy span "2BM-615300239666-20241009054913751688000000000"
click at [193, 92] on div "В работу" at bounding box center [184, 95] width 60 height 17
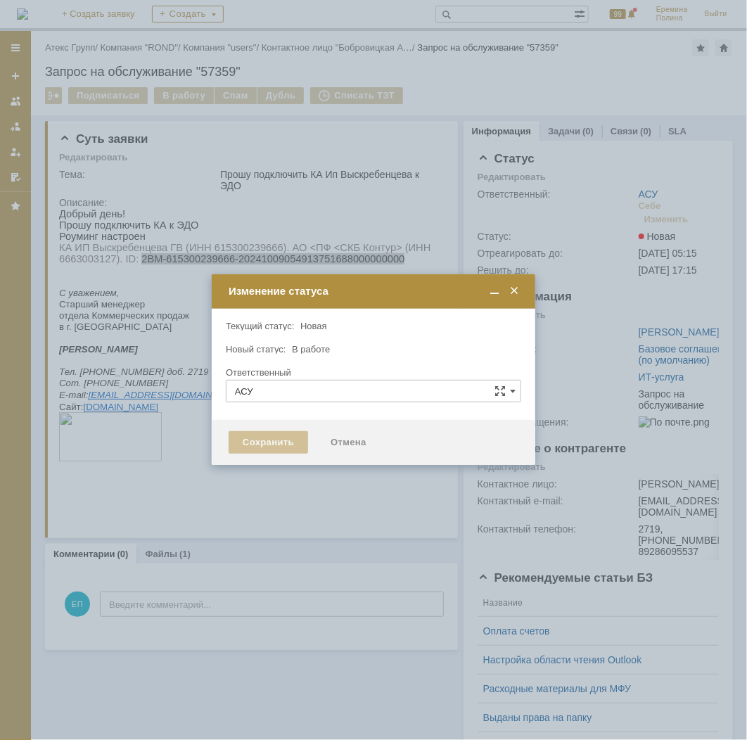
type input "[PERSON_NAME]"
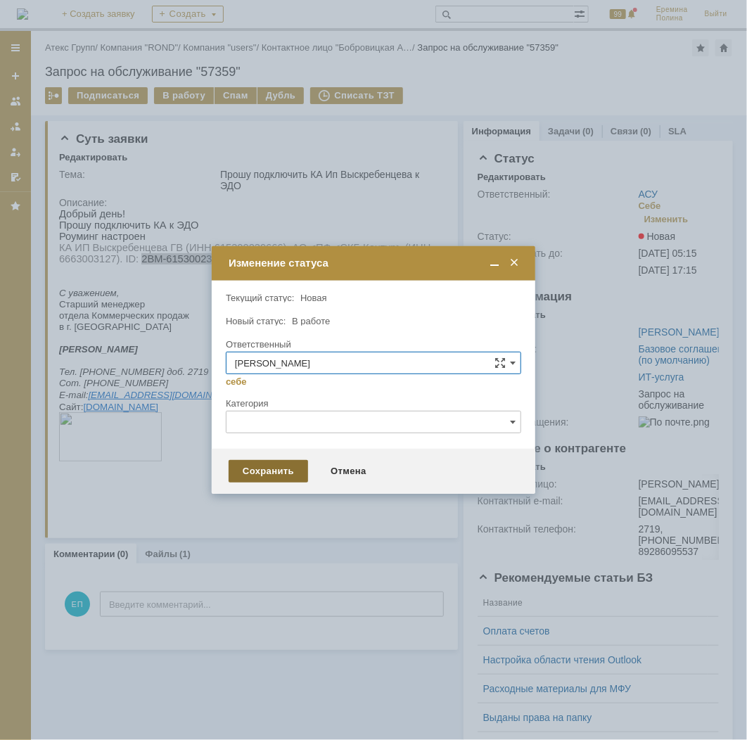
click at [292, 467] on div "Сохранить" at bounding box center [268, 471] width 79 height 23
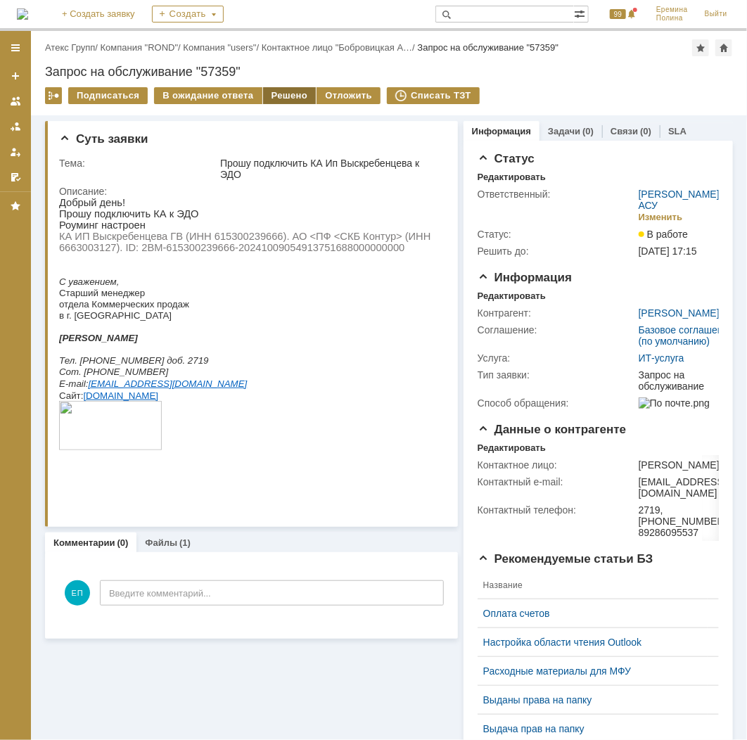
click at [270, 96] on div "Решено" at bounding box center [289, 95] width 53 height 17
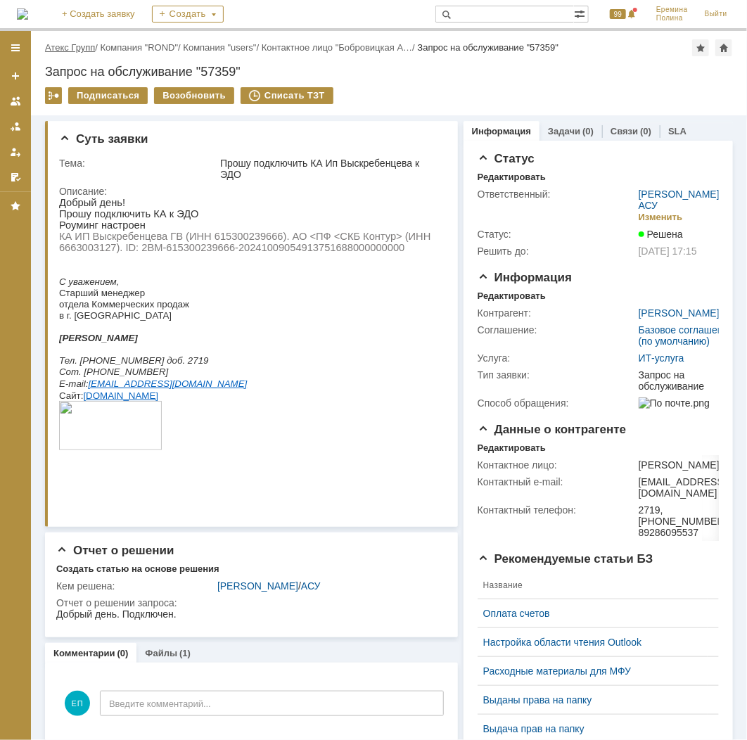
click at [89, 47] on link "Атекс Групп" at bounding box center [70, 47] width 50 height 11
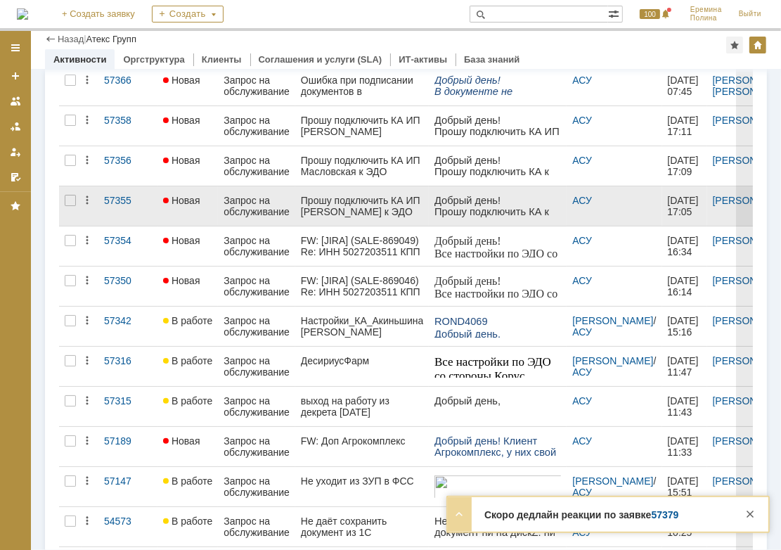
scroll to position [187, 0]
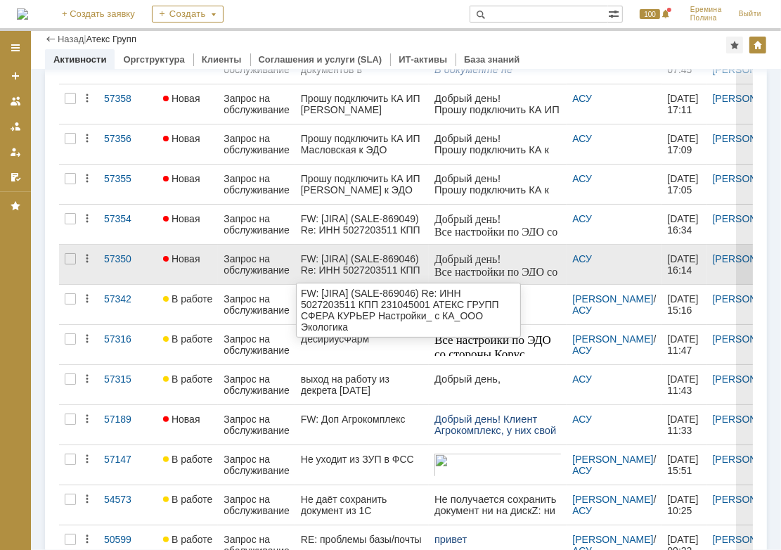
click at [388, 253] on div "FW: [JIRA] (SALE-869046) Re: ИНН 5027203511 КПП 231045001 АТЕКС ГРУПП СФЕРА КУР…" at bounding box center [362, 264] width 123 height 23
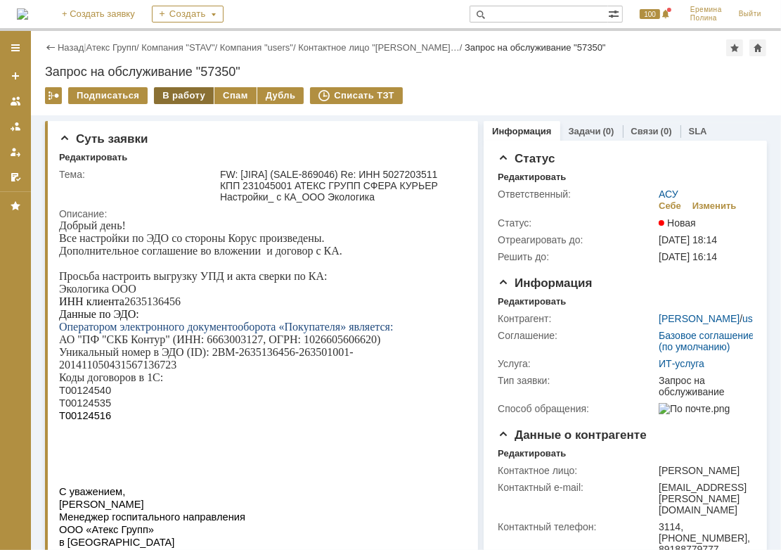
click at [188, 96] on div "В работу" at bounding box center [184, 95] width 60 height 17
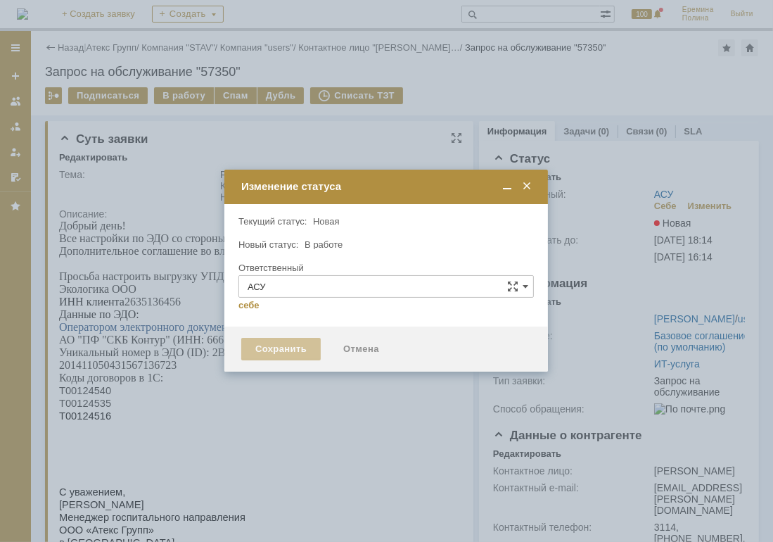
type input "[PERSON_NAME]"
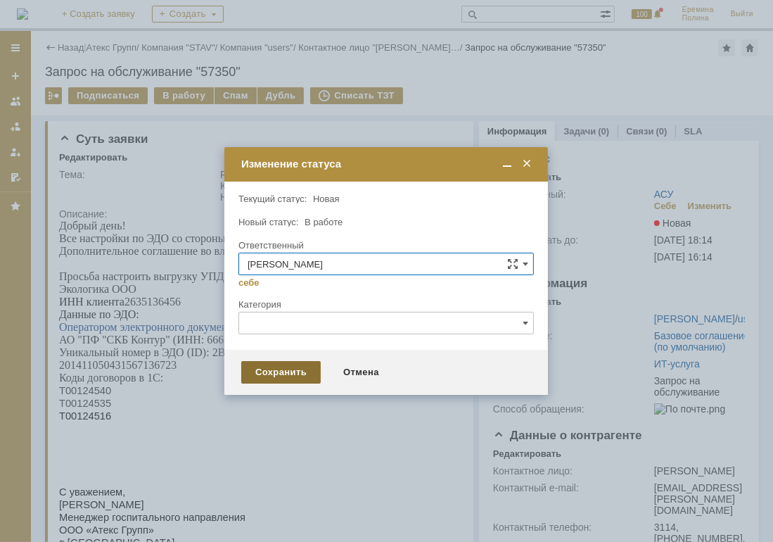
click at [276, 378] on div "Сохранить" at bounding box center [280, 372] width 79 height 23
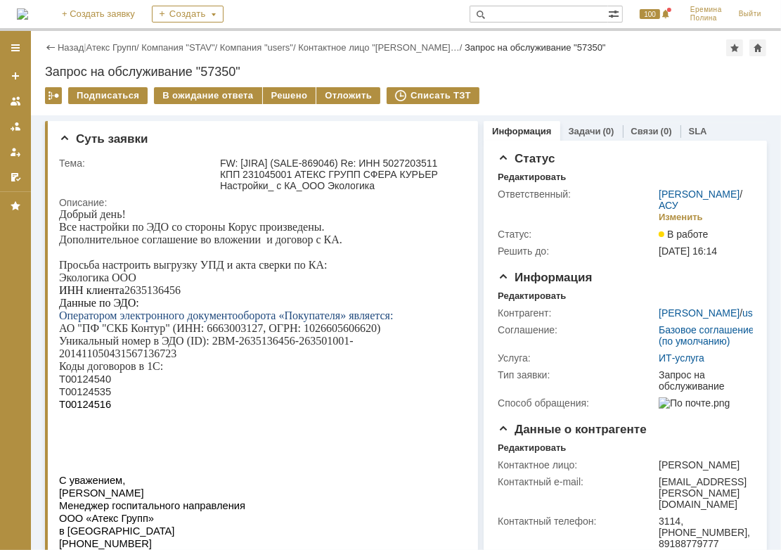
click at [151, 289] on p "ИНН клиента 2635136456" at bounding box center [257, 289] width 398 height 13
copy p "2635136456"
